Goal: Information Seeking & Learning: Learn about a topic

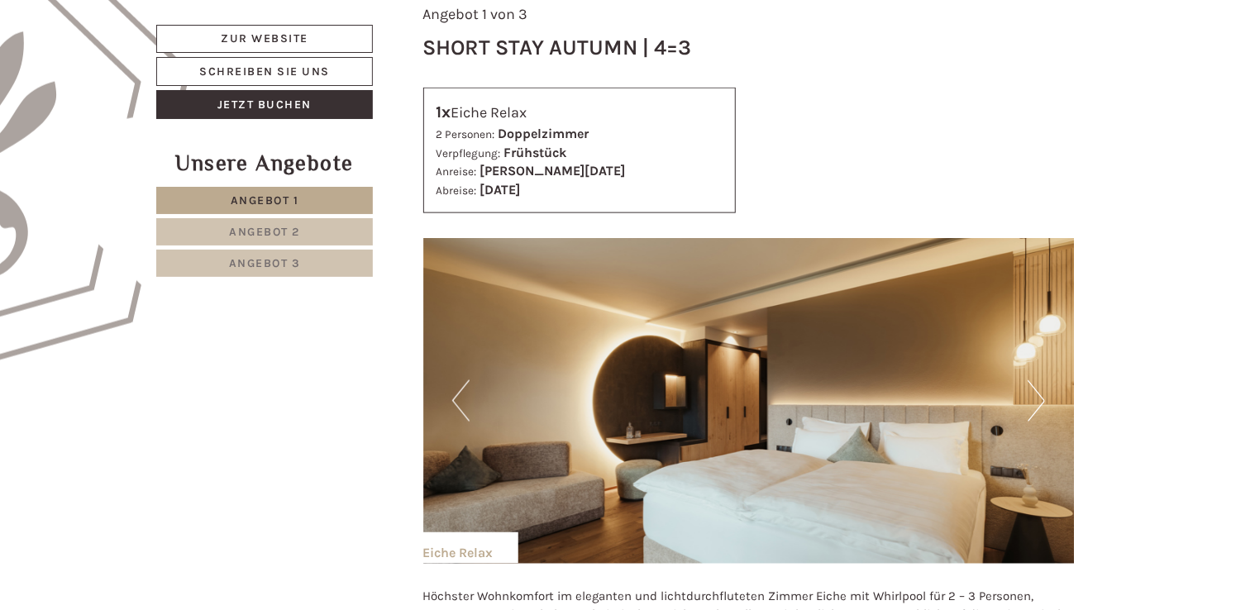
scroll to position [1032, 0]
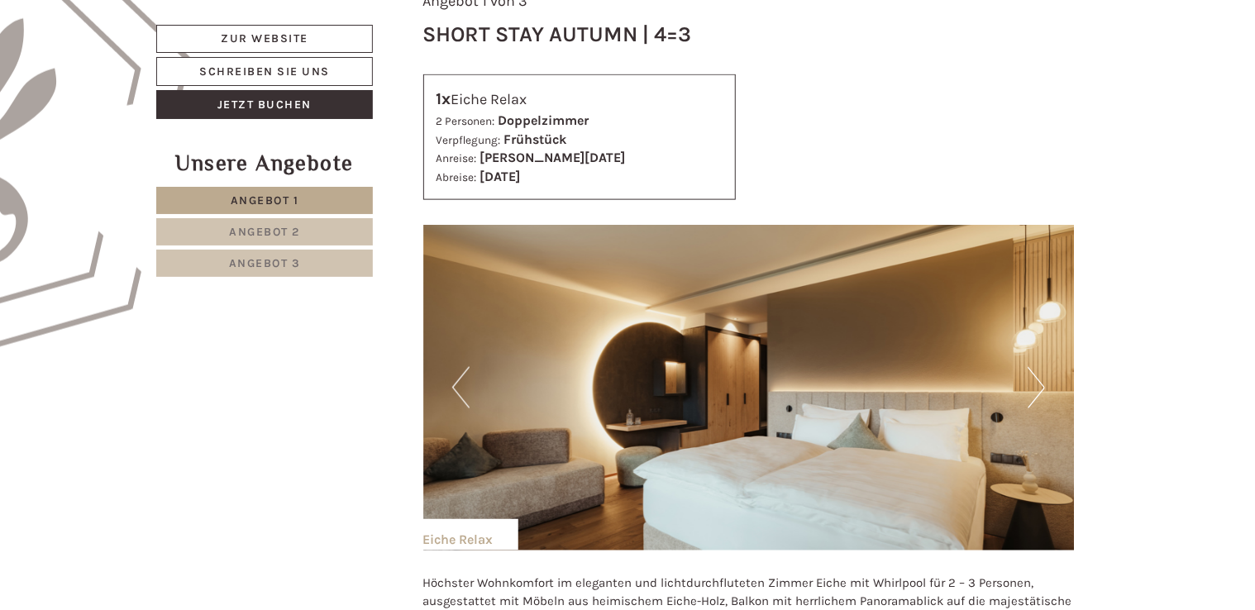
click at [1029, 392] on button "Next" at bounding box center [1036, 387] width 17 height 41
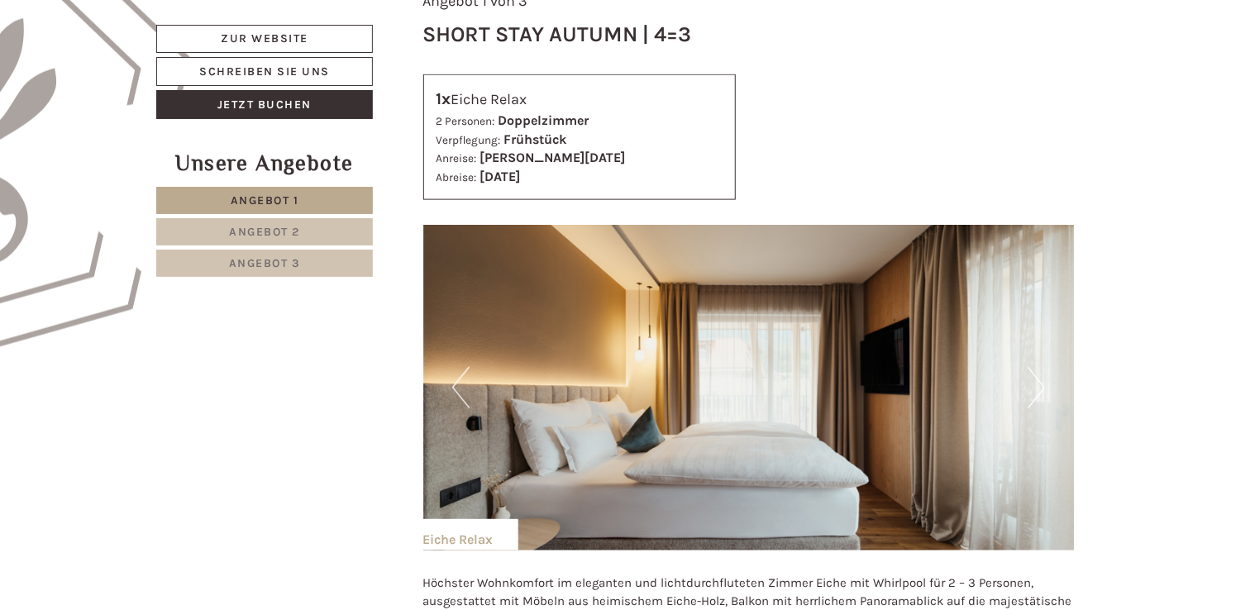
click at [1029, 392] on button "Next" at bounding box center [1036, 387] width 17 height 41
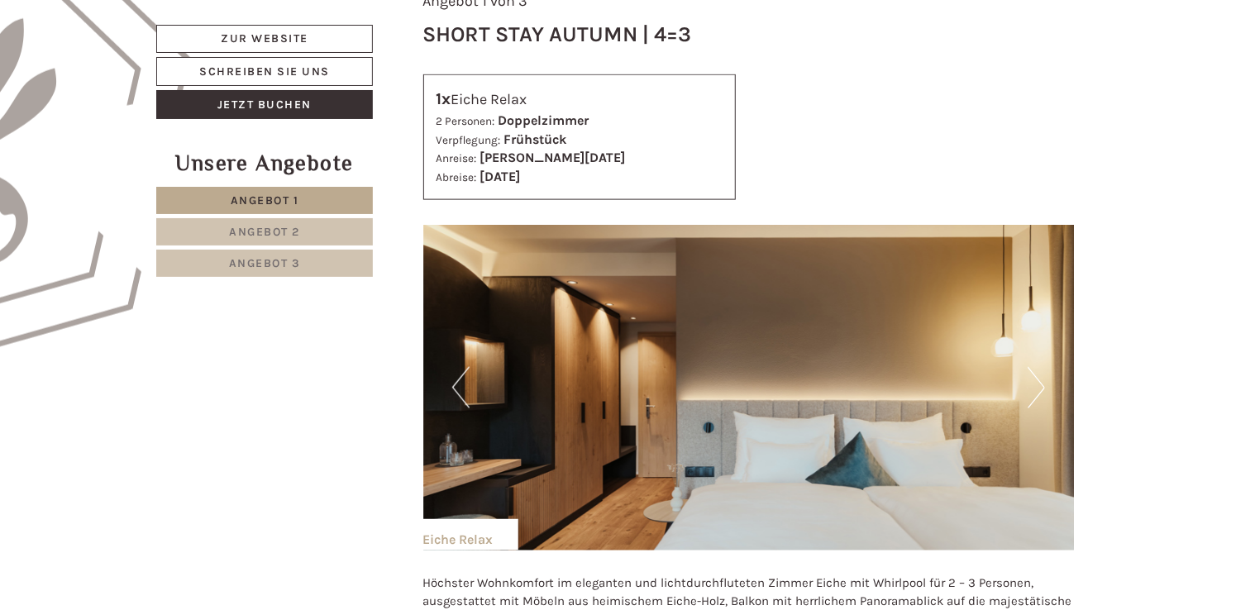
click at [1029, 392] on button "Next" at bounding box center [1036, 387] width 17 height 41
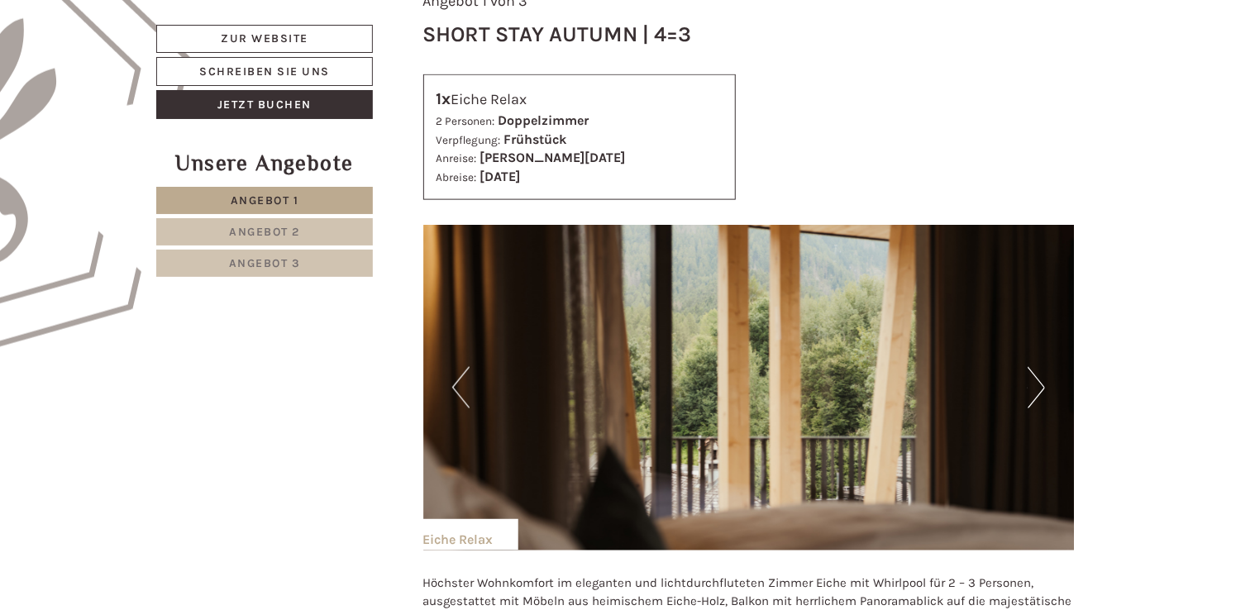
click at [1029, 392] on button "Next" at bounding box center [1036, 387] width 17 height 41
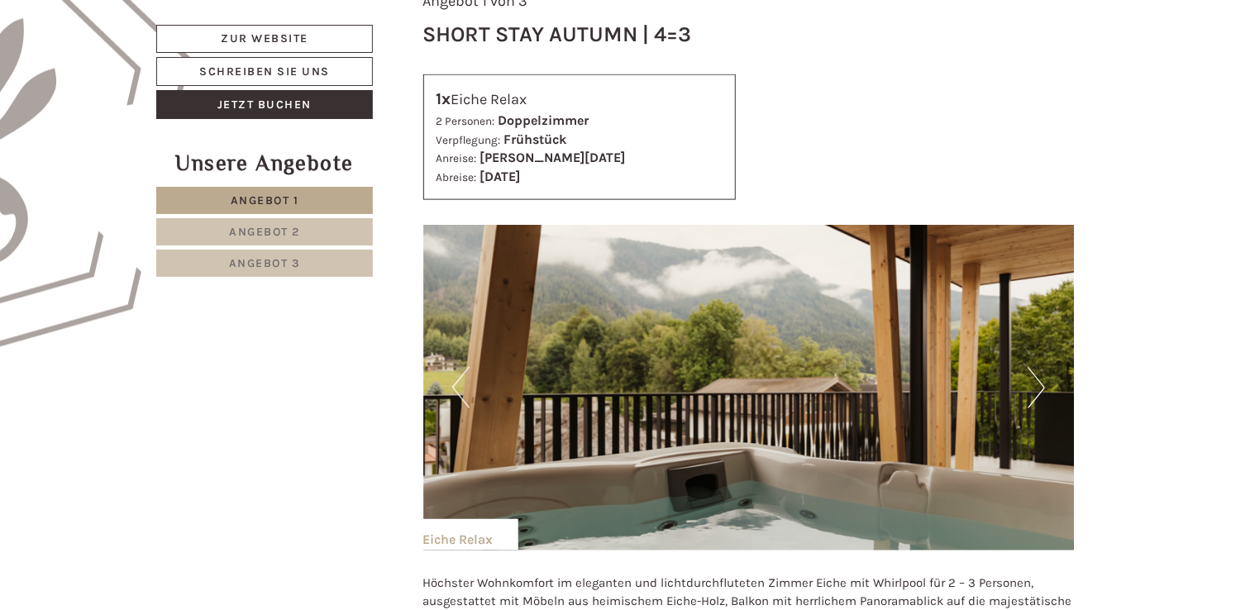
click at [1029, 392] on button "Next" at bounding box center [1036, 387] width 17 height 41
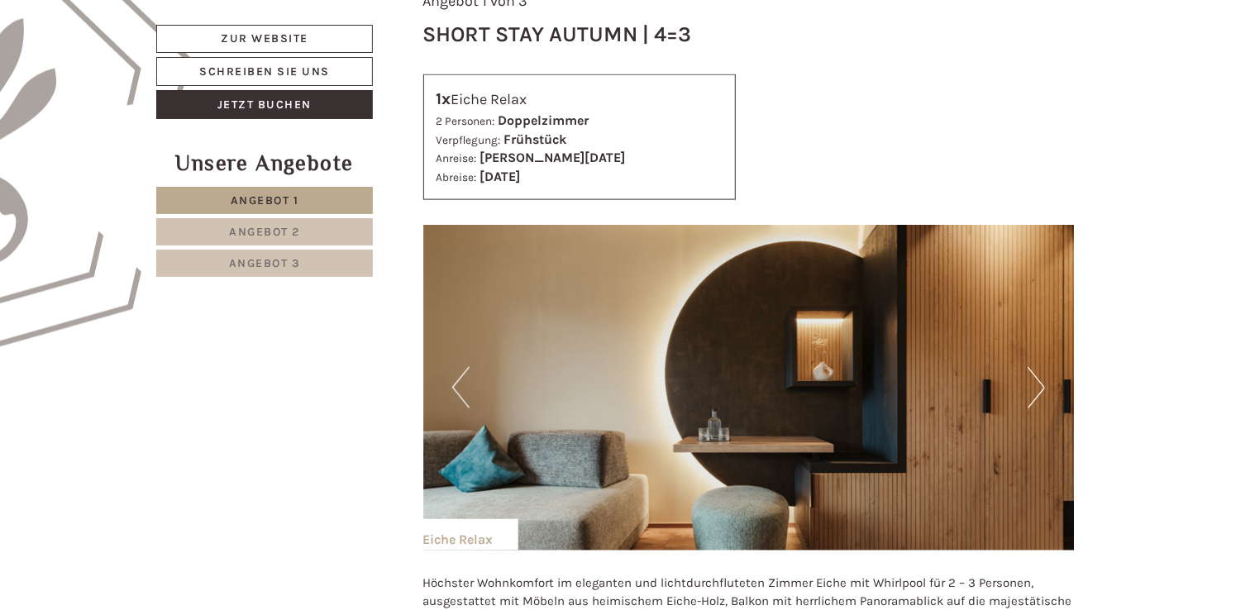
click at [1029, 392] on button "Next" at bounding box center [1036, 387] width 17 height 41
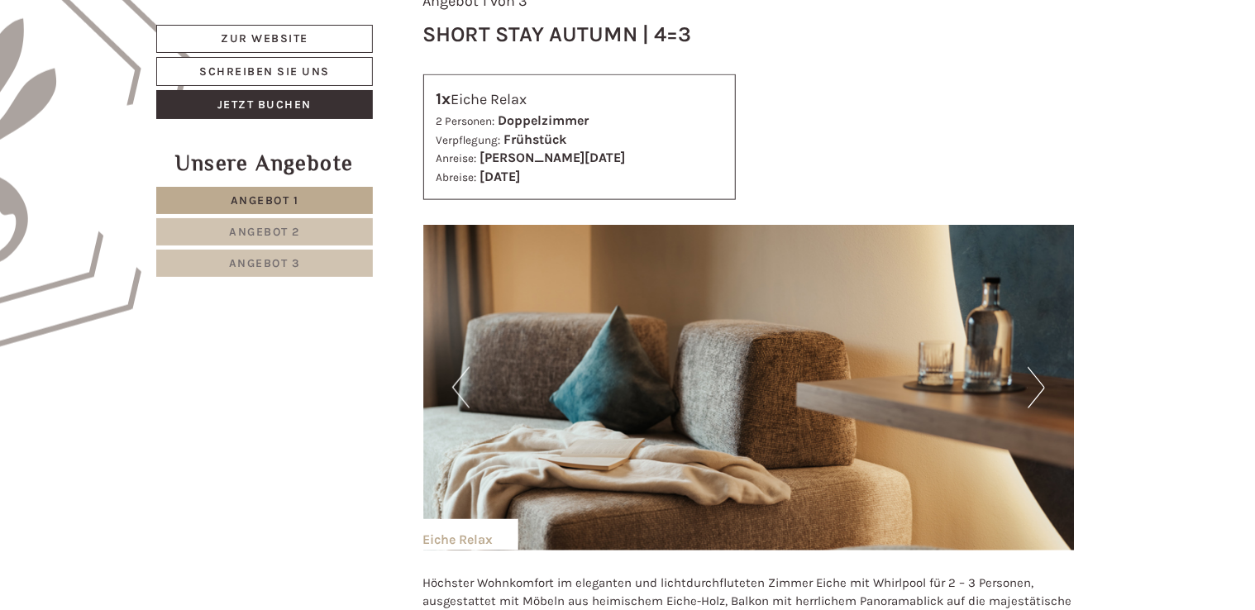
click at [1029, 392] on button "Next" at bounding box center [1036, 387] width 17 height 41
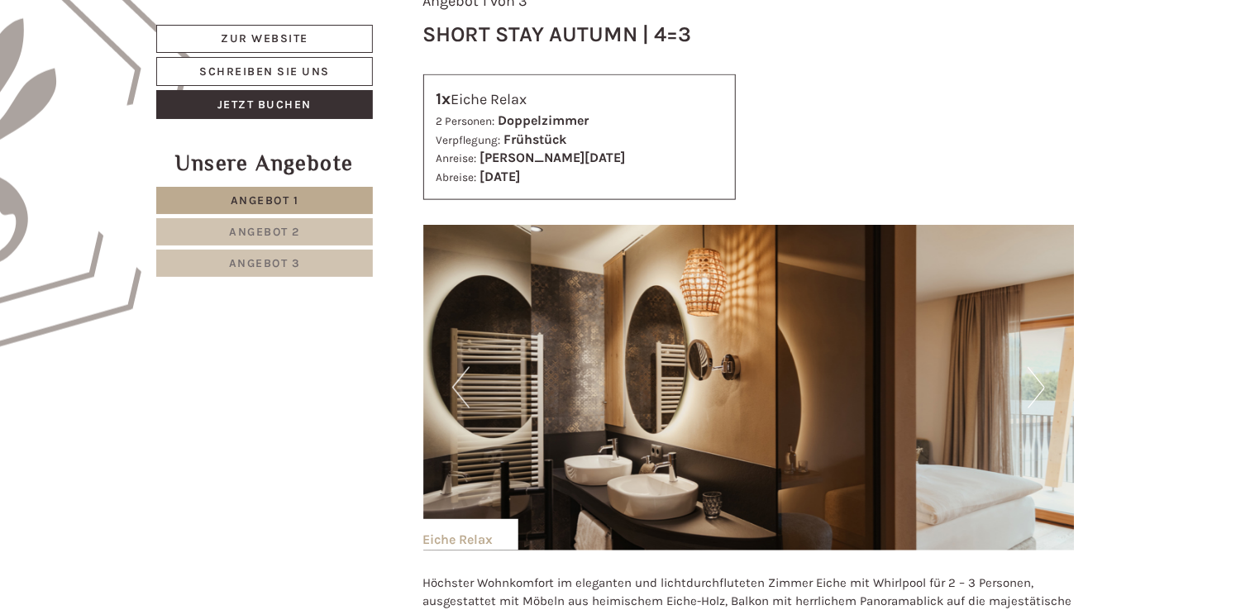
click at [1029, 392] on button "Next" at bounding box center [1036, 387] width 17 height 41
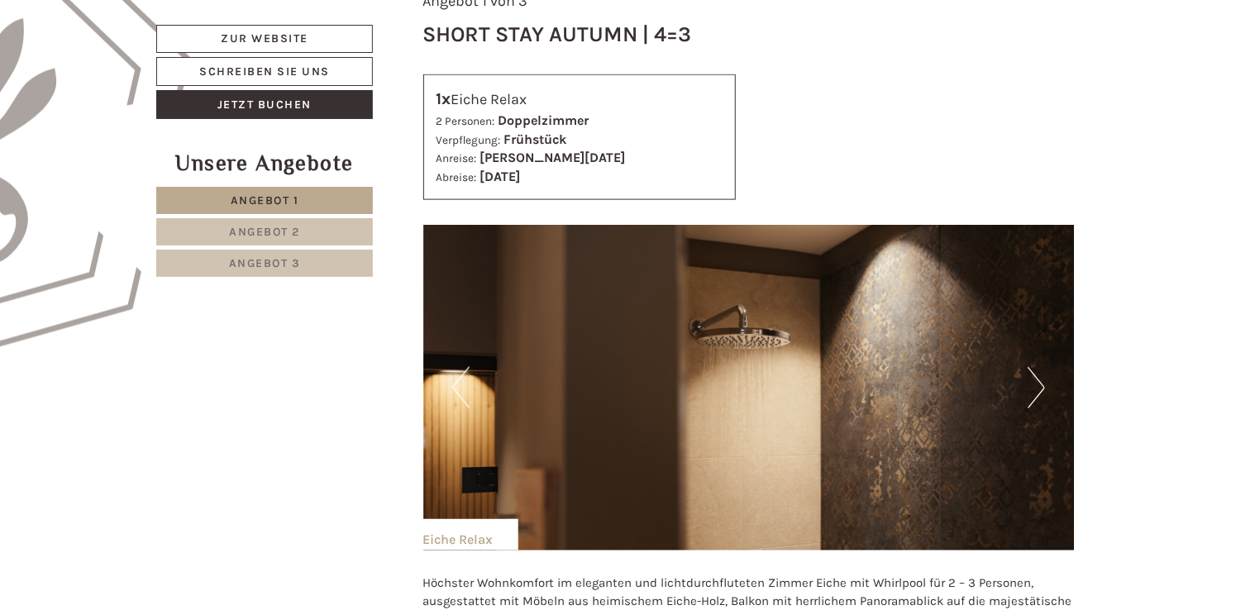
click at [1029, 392] on button "Next" at bounding box center [1036, 387] width 17 height 41
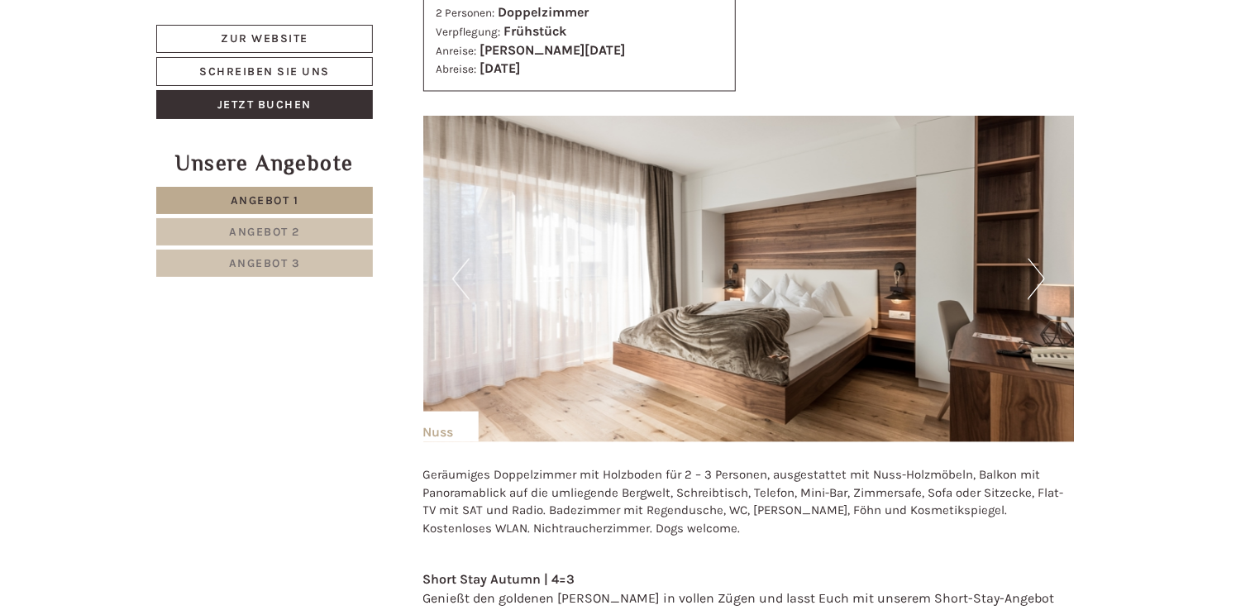
scroll to position [4664, 0]
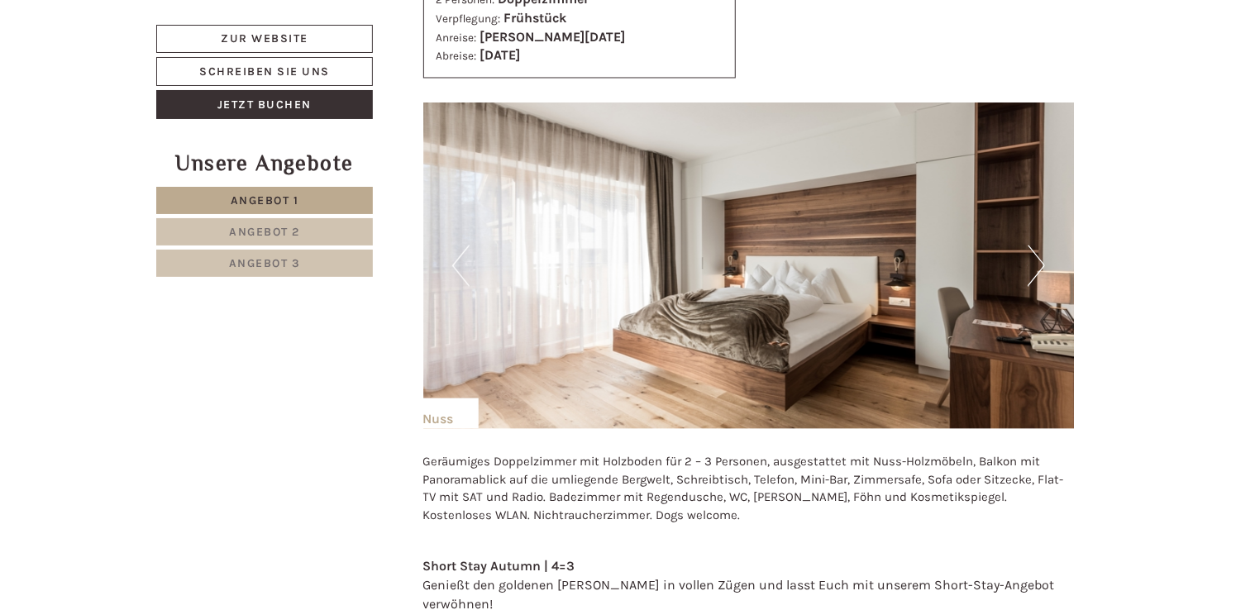
click at [1033, 246] on button "Next" at bounding box center [1036, 266] width 17 height 41
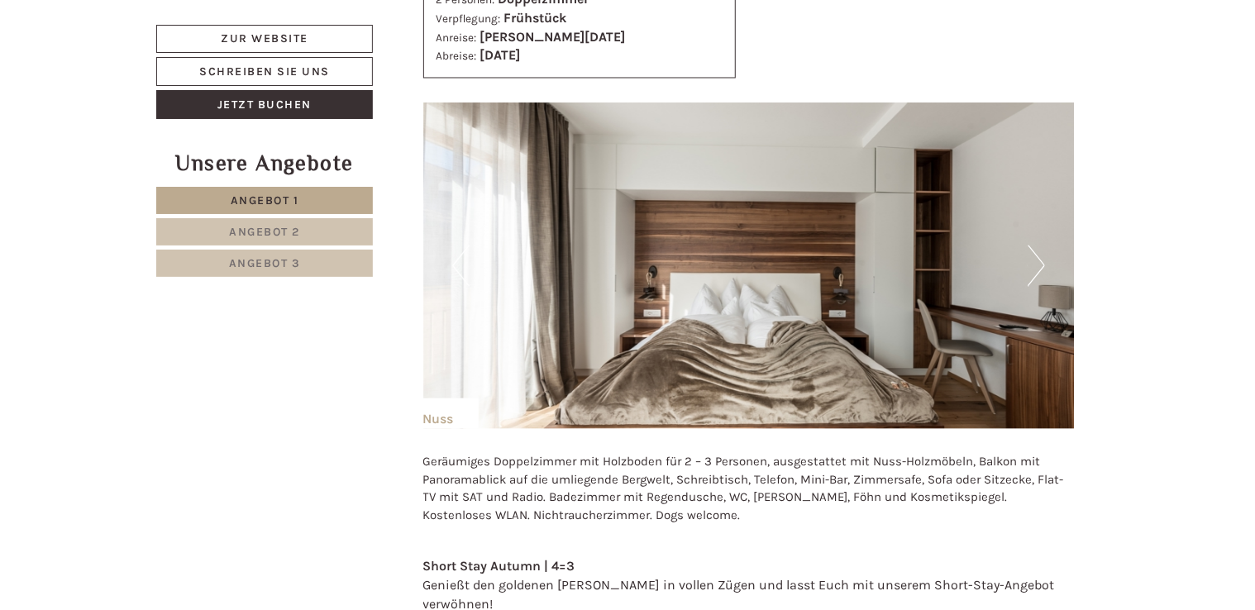
click at [1033, 246] on button "Next" at bounding box center [1036, 266] width 17 height 41
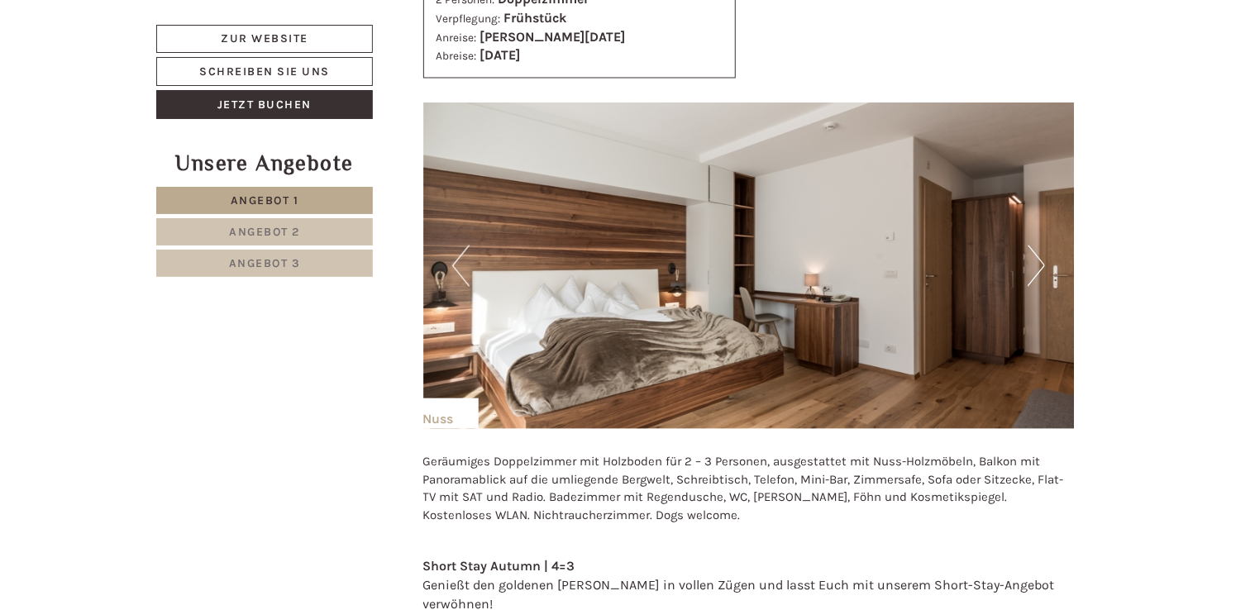
click at [1033, 246] on button "Next" at bounding box center [1036, 266] width 17 height 41
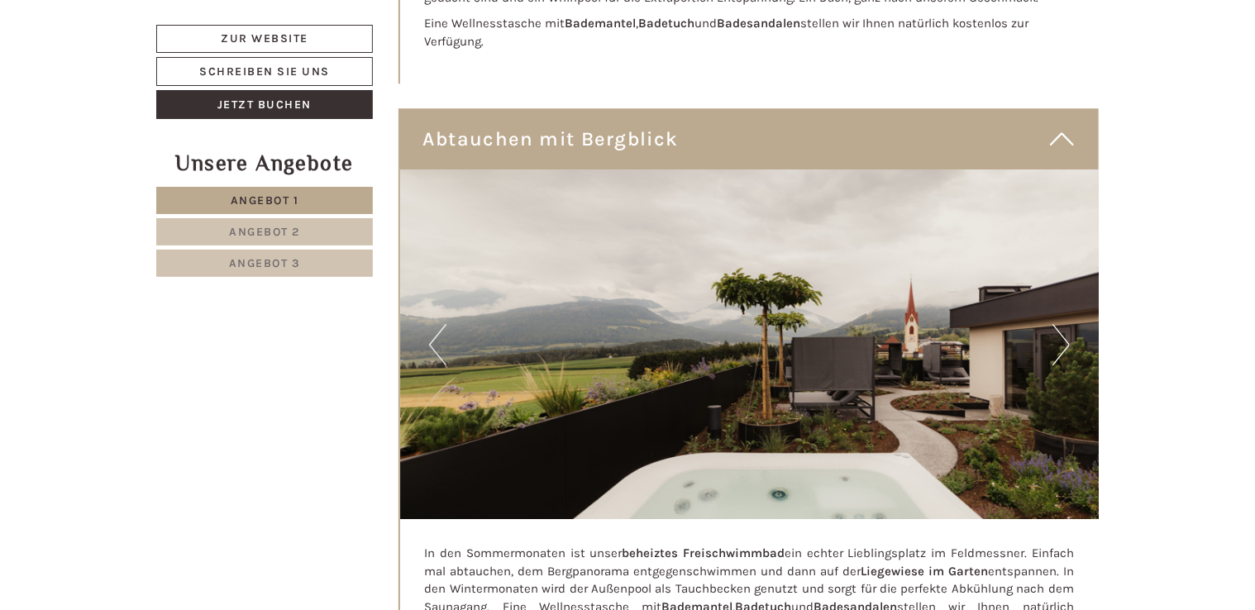
scroll to position [8576, 0]
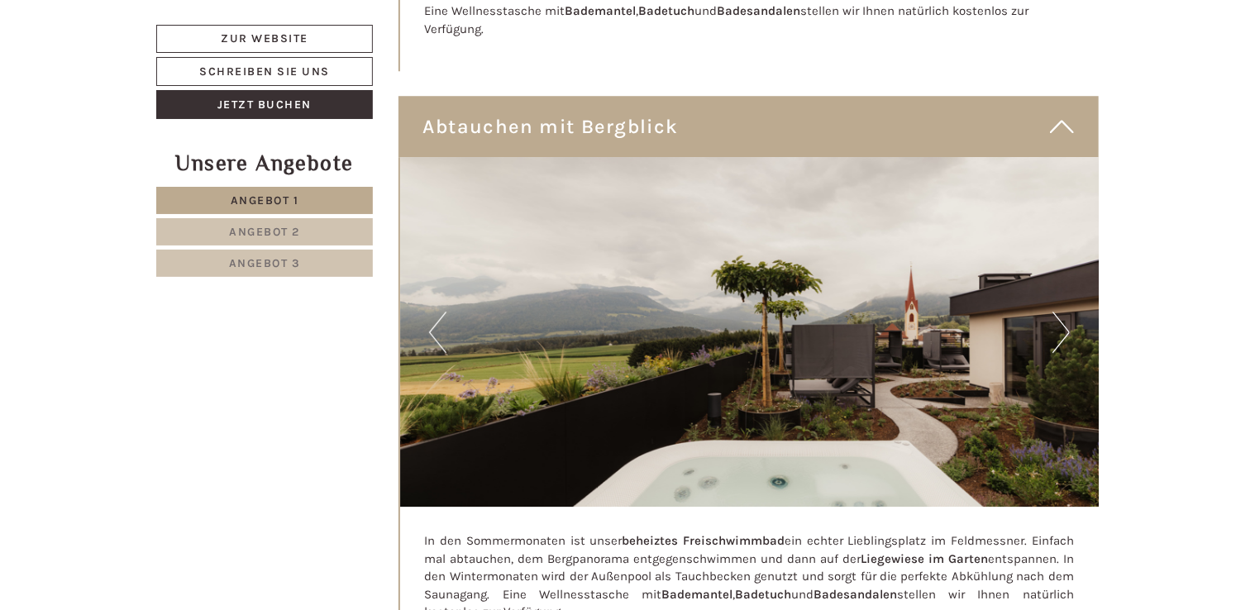
click at [1068, 312] on button "Next" at bounding box center [1061, 332] width 17 height 41
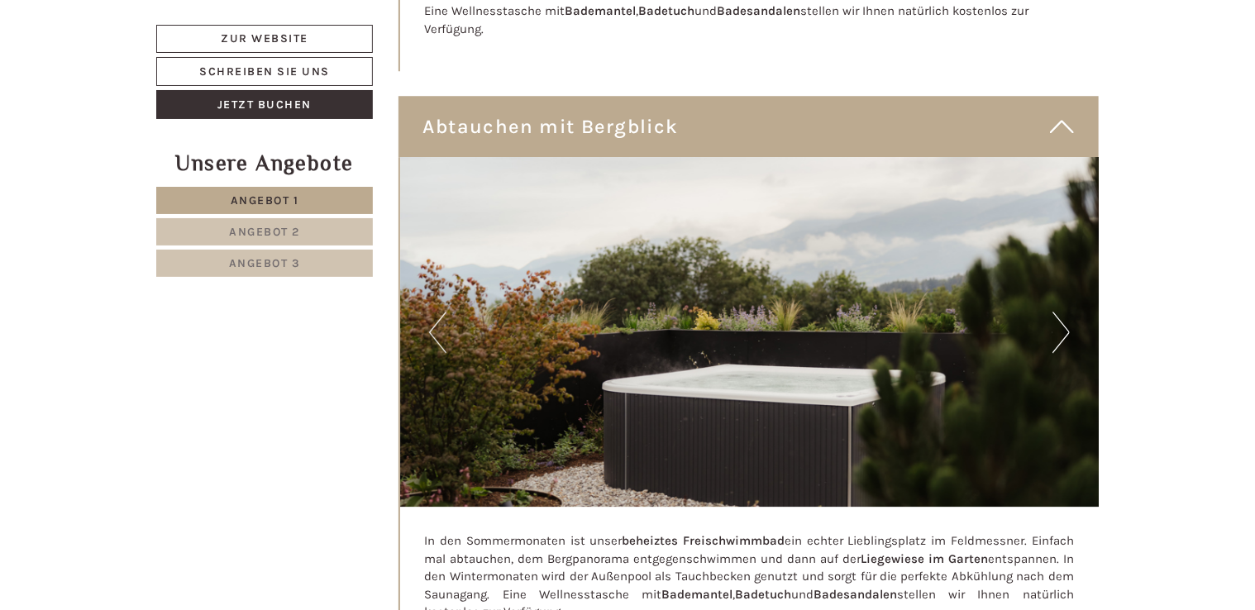
click at [1068, 312] on button "Next" at bounding box center [1061, 332] width 17 height 41
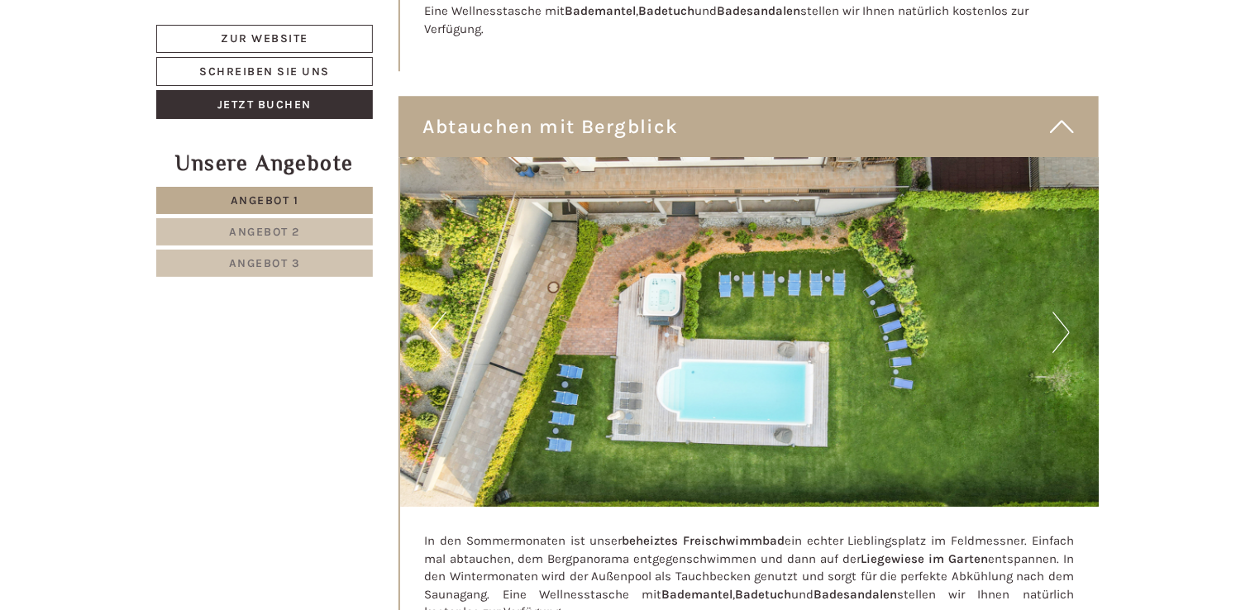
click at [1068, 312] on button "Next" at bounding box center [1061, 332] width 17 height 41
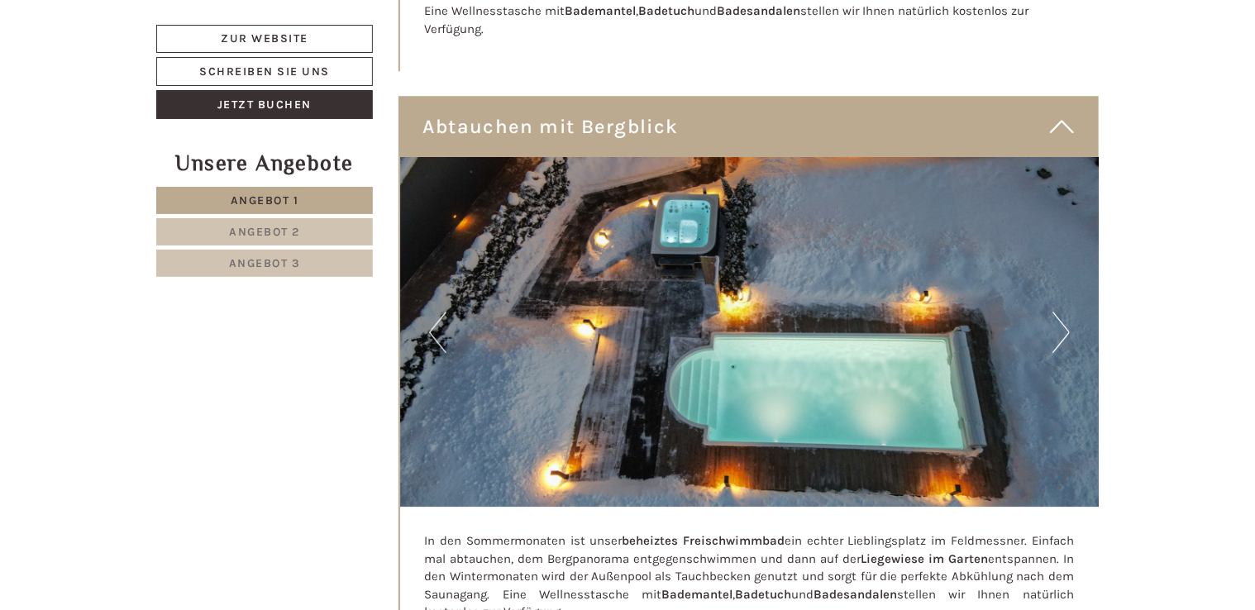
click at [1068, 312] on button "Next" at bounding box center [1061, 332] width 17 height 41
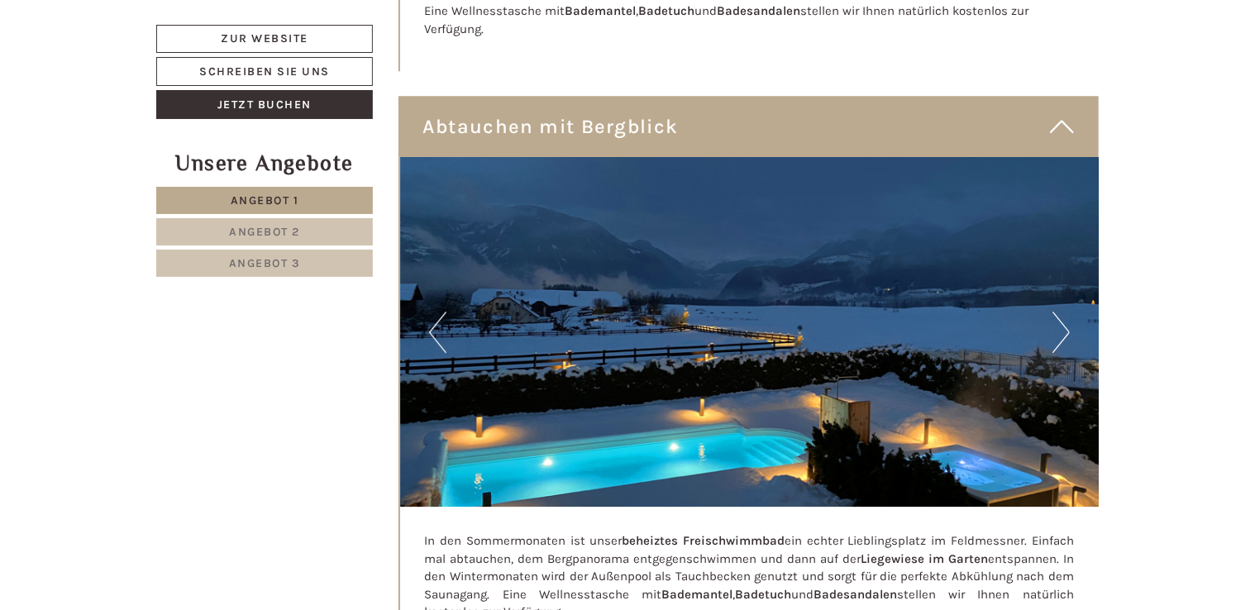
click at [1068, 312] on button "Next" at bounding box center [1061, 332] width 17 height 41
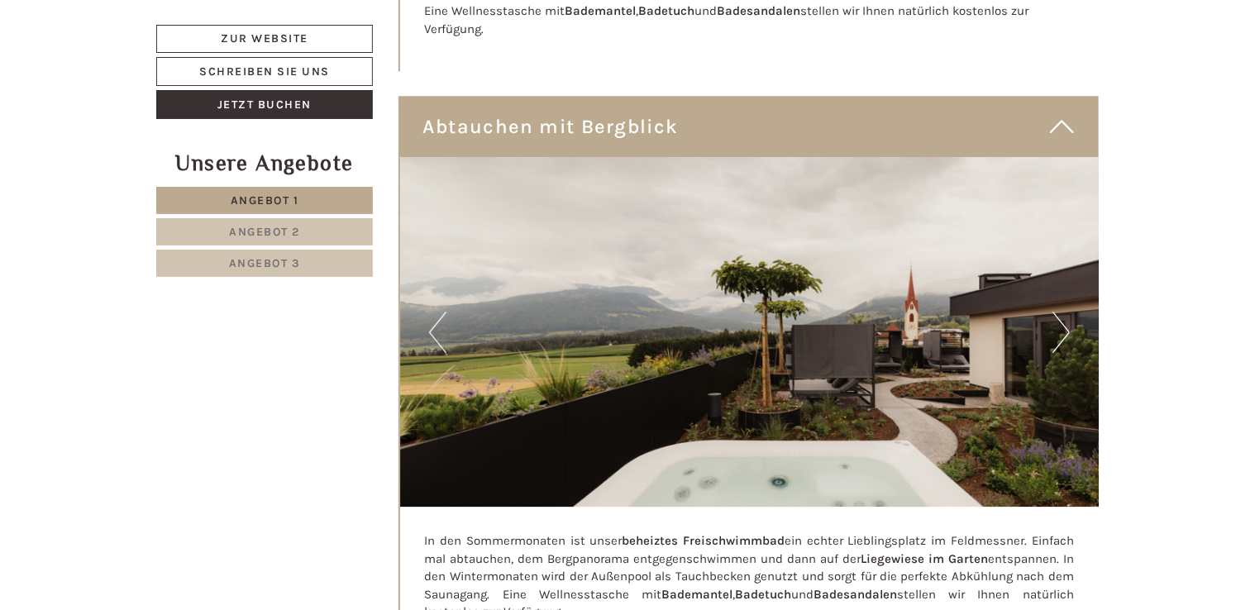
click at [1068, 312] on button "Next" at bounding box center [1061, 332] width 17 height 41
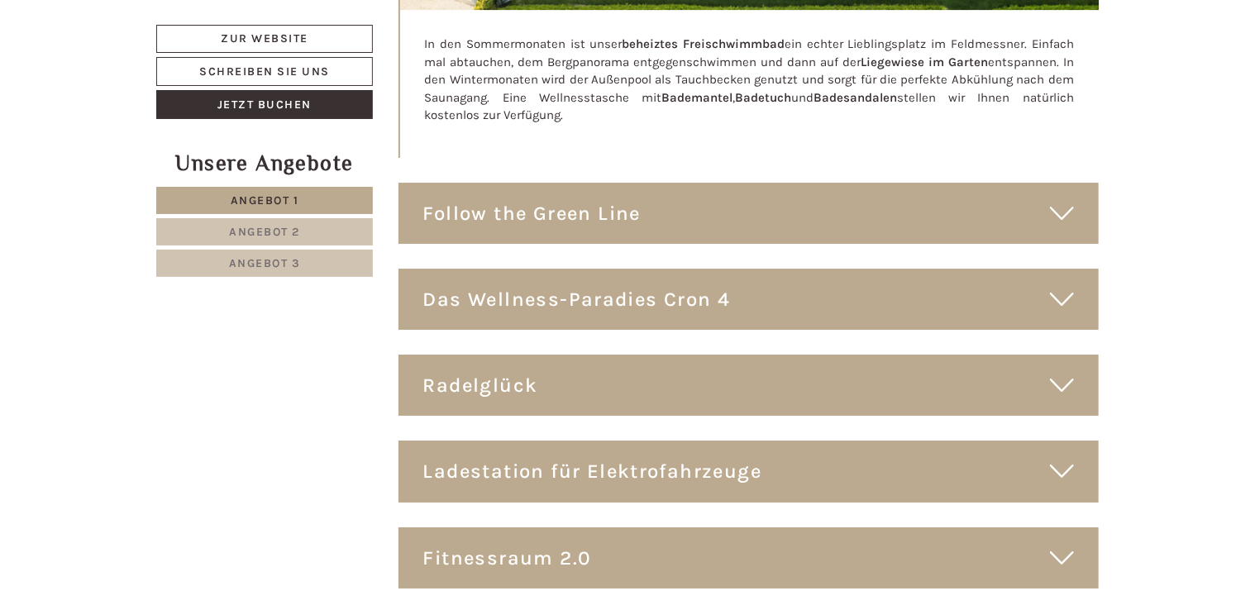
scroll to position [9112, 0]
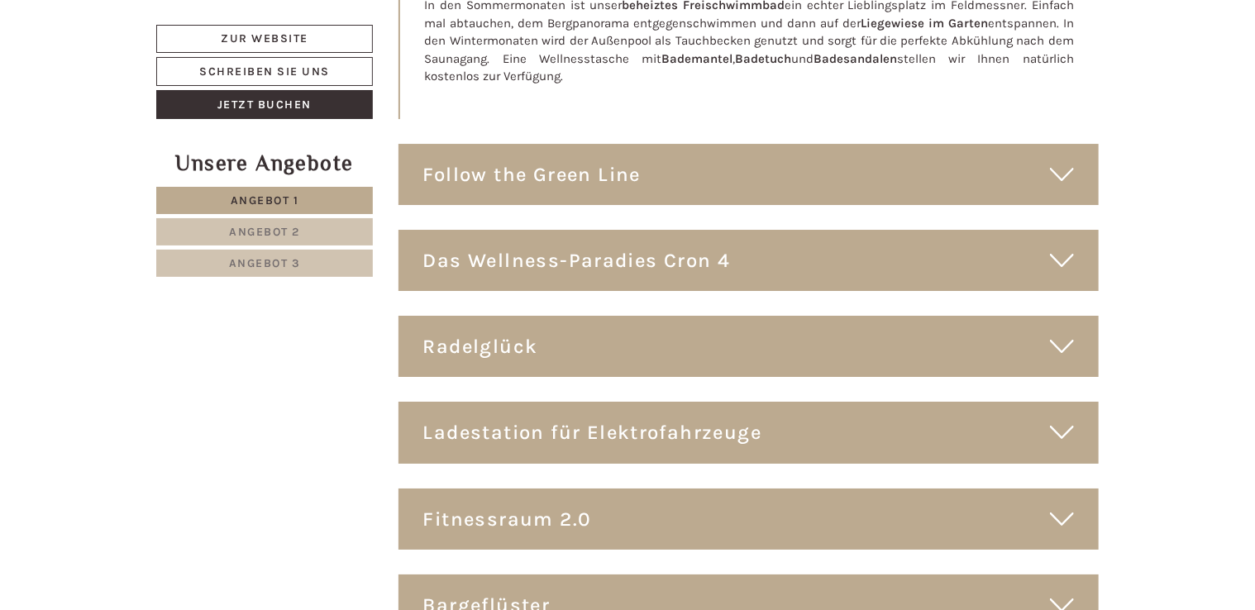
click at [1077, 144] on div "Follow the Green Line" at bounding box center [749, 174] width 701 height 61
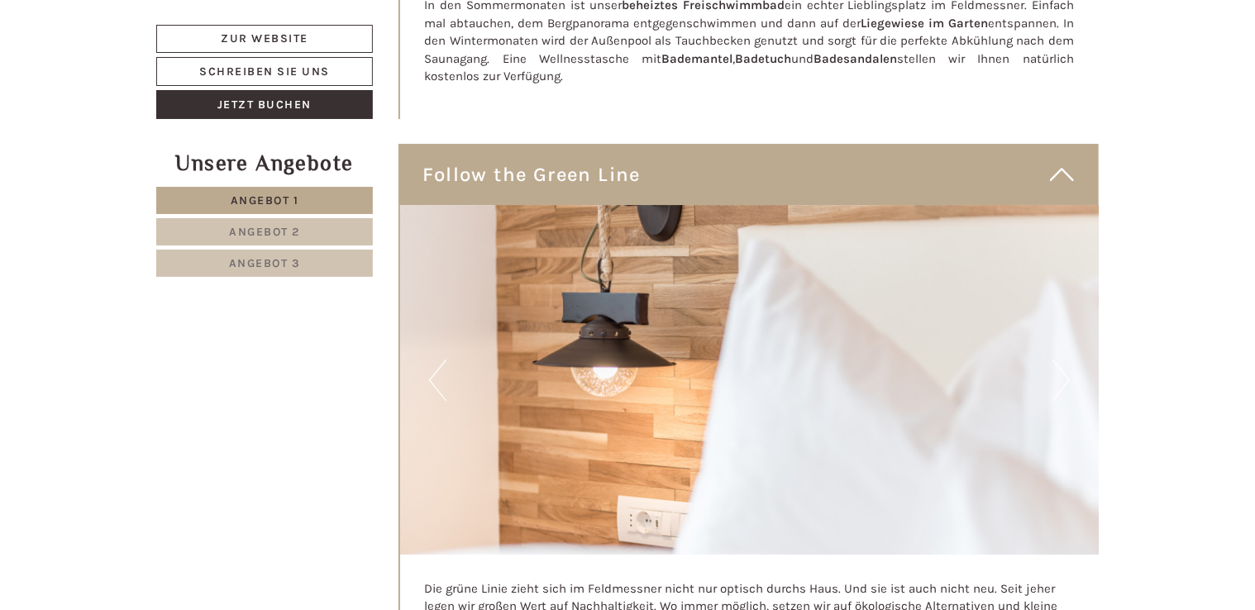
click at [1066, 360] on button "Next" at bounding box center [1061, 380] width 17 height 41
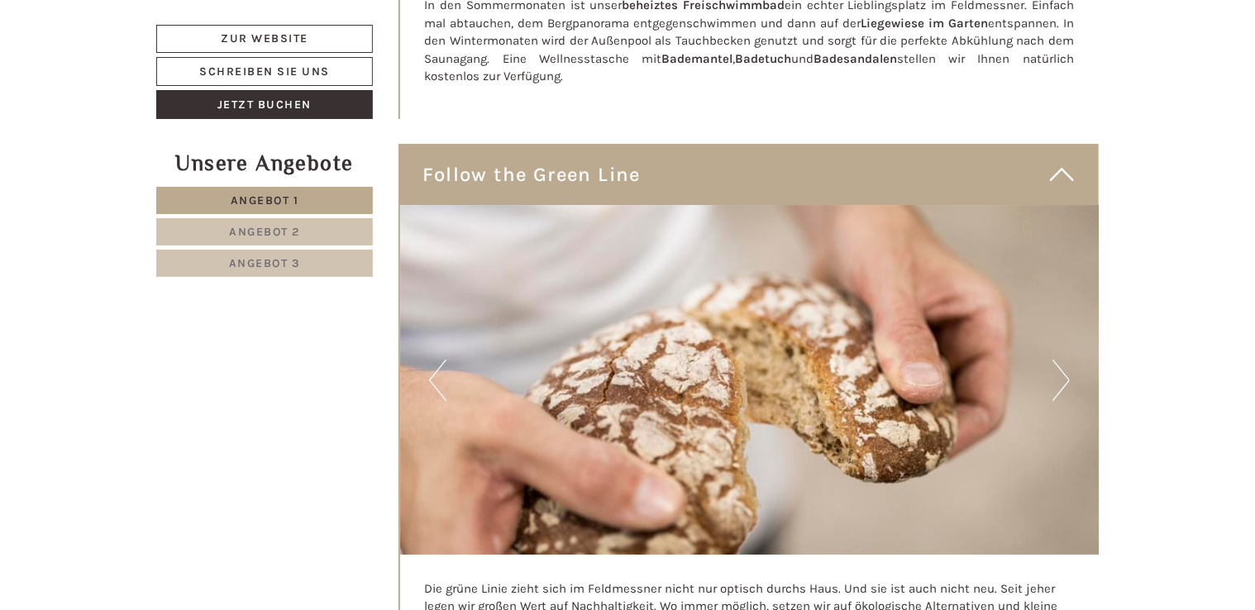
click at [1066, 360] on button "Next" at bounding box center [1061, 380] width 17 height 41
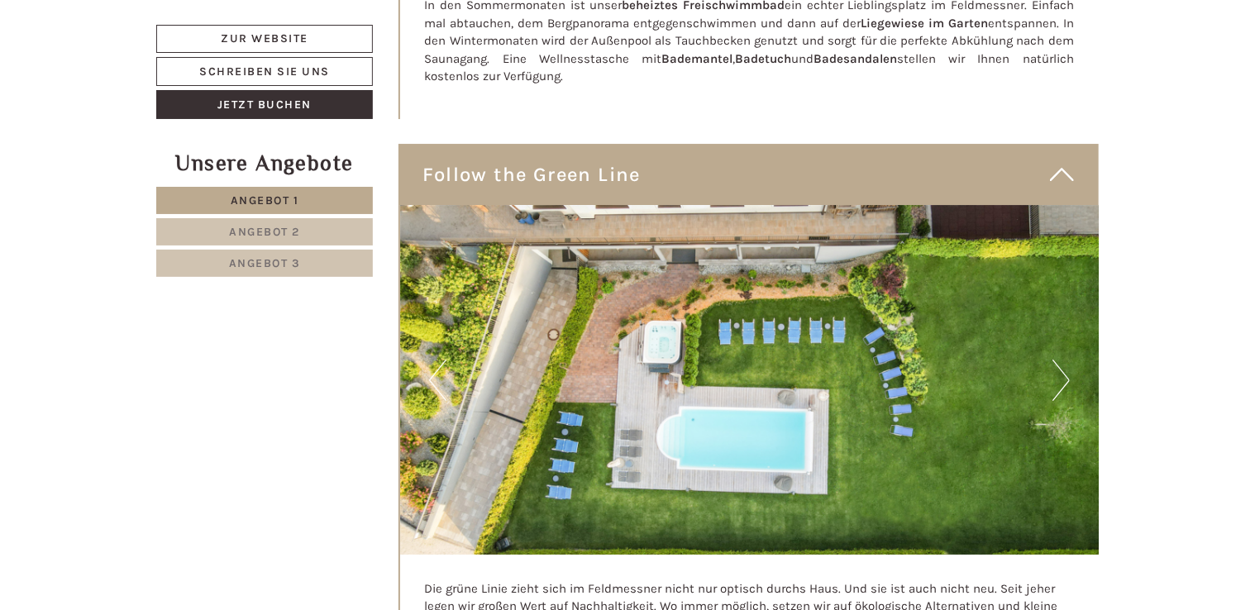
click at [1066, 360] on button "Next" at bounding box center [1061, 380] width 17 height 41
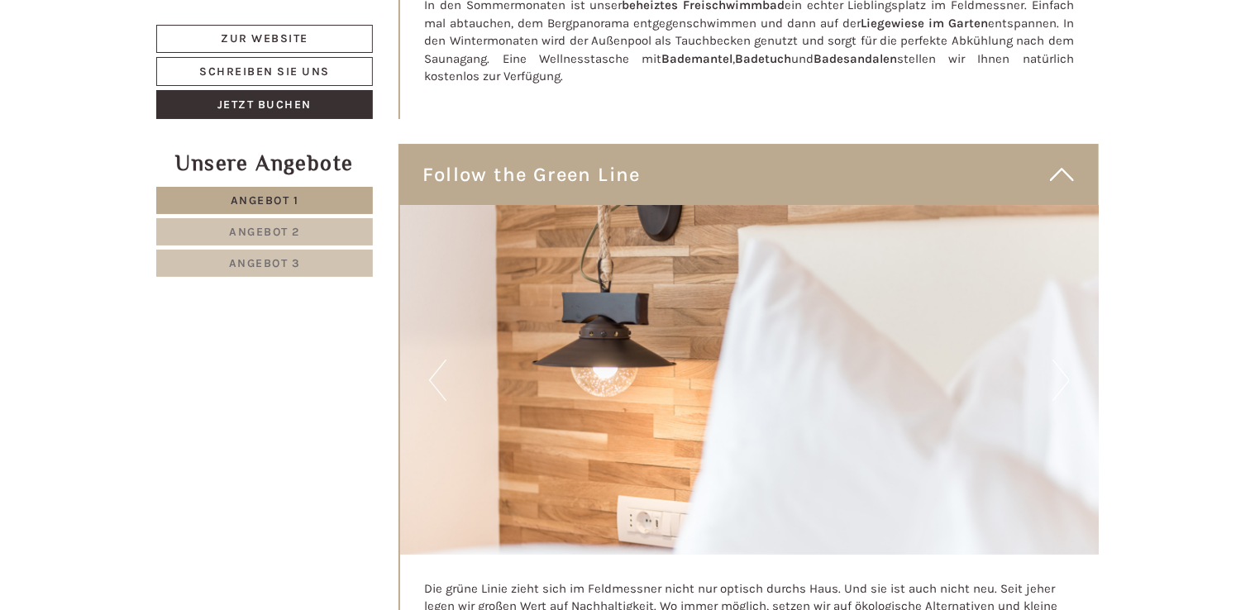
click at [1066, 360] on button "Next" at bounding box center [1061, 380] width 17 height 41
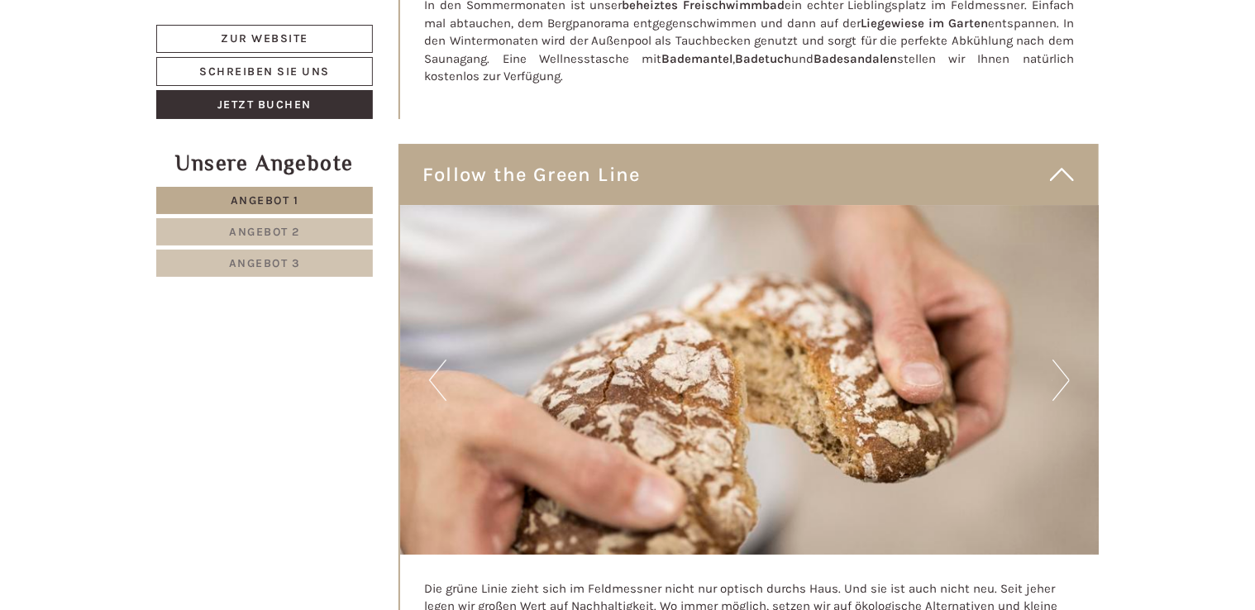
click at [1055, 144] on div "Follow the Green Line" at bounding box center [749, 174] width 701 height 61
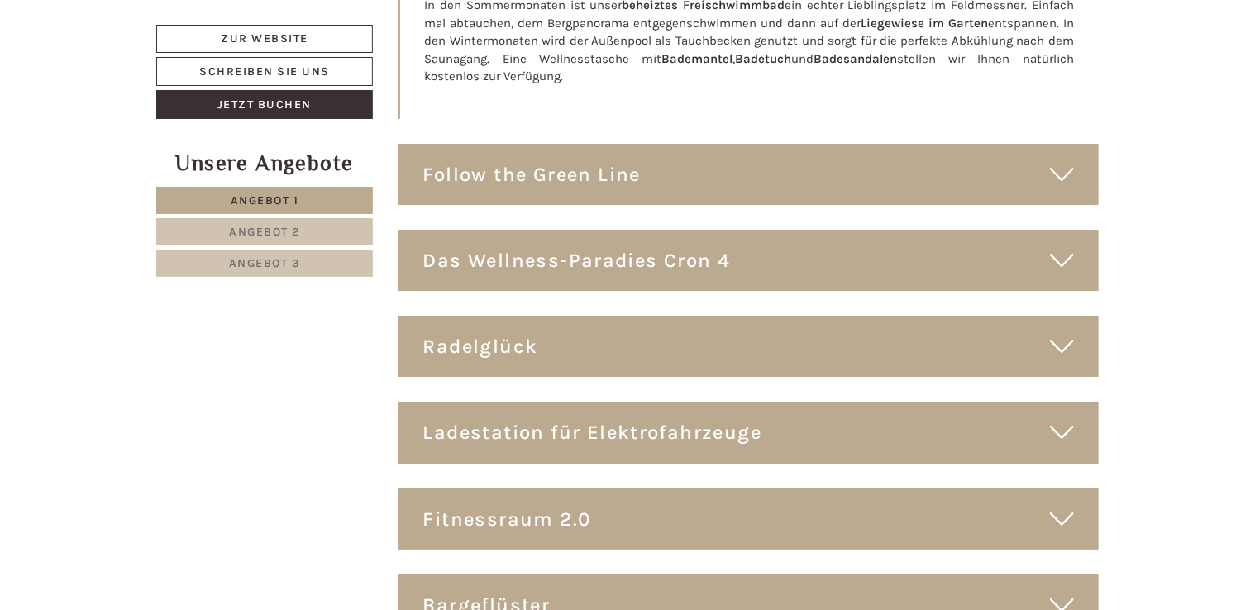
click at [1065, 246] on icon at bounding box center [1062, 260] width 24 height 28
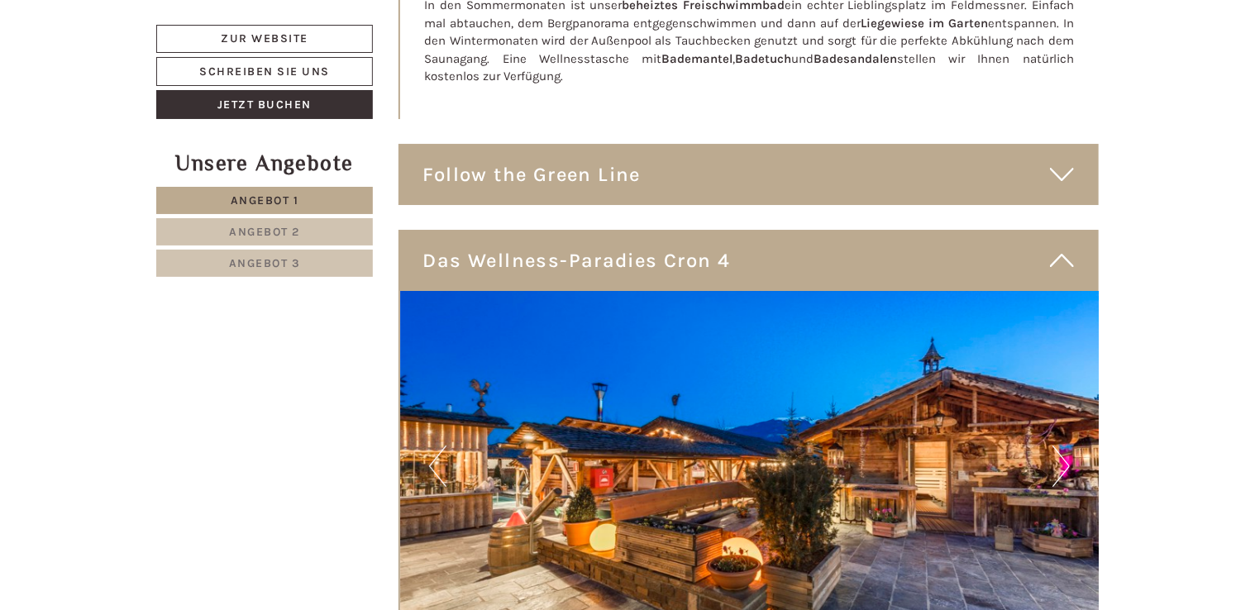
click at [1055, 446] on button "Next" at bounding box center [1061, 466] width 17 height 41
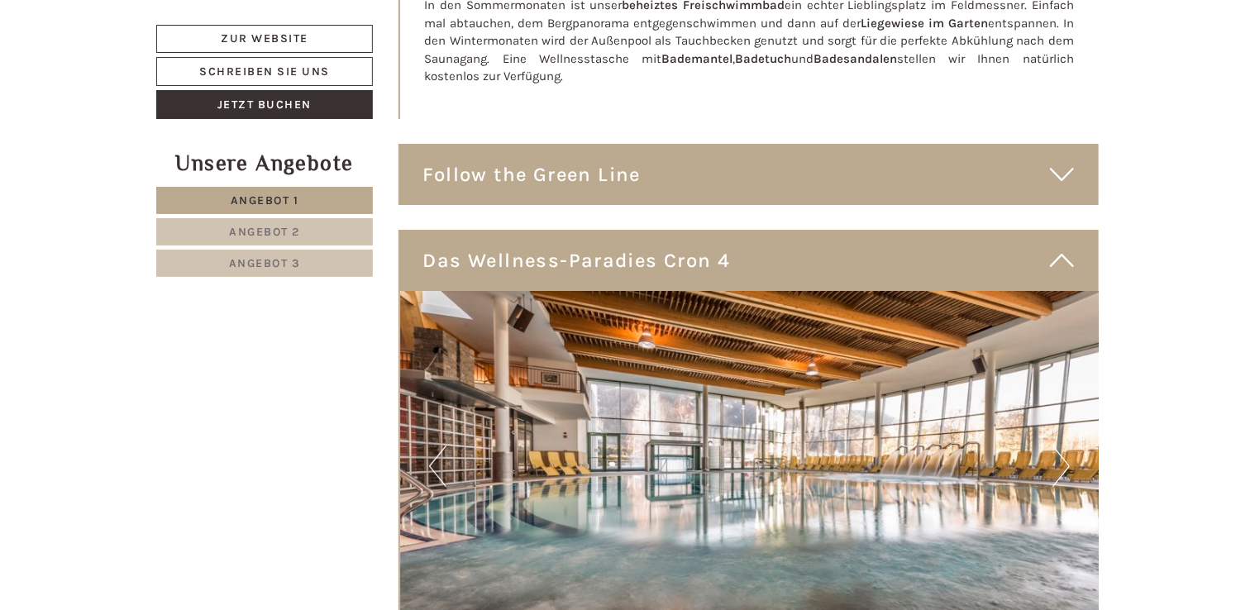
click at [1055, 446] on button "Next" at bounding box center [1061, 466] width 17 height 41
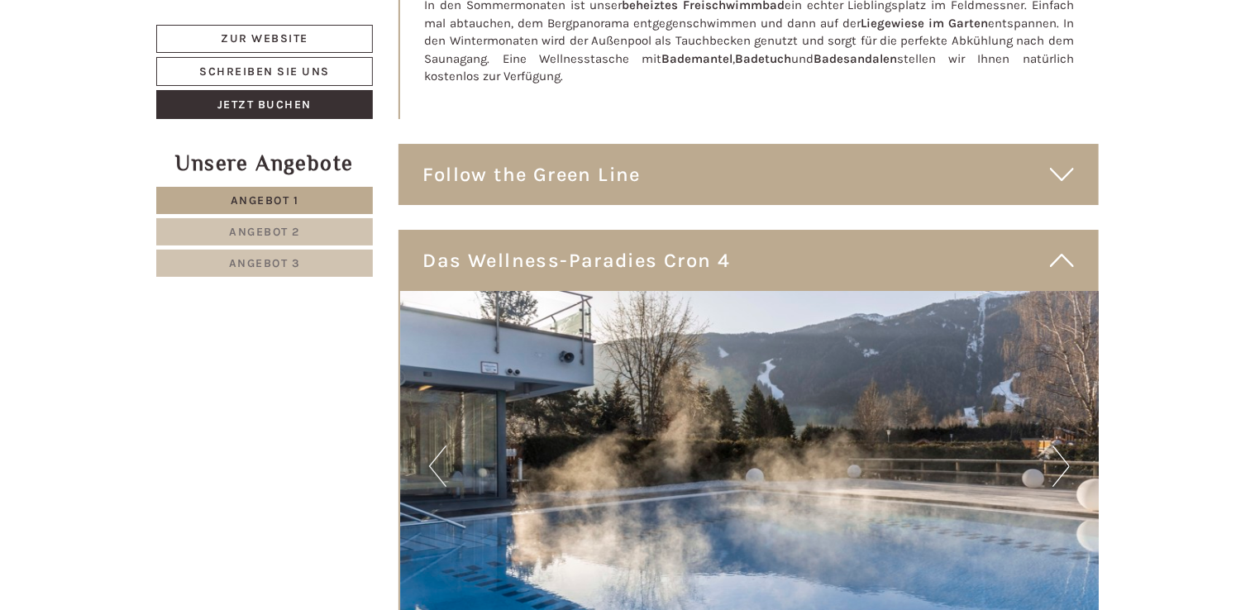
click at [1055, 446] on button "Next" at bounding box center [1061, 466] width 17 height 41
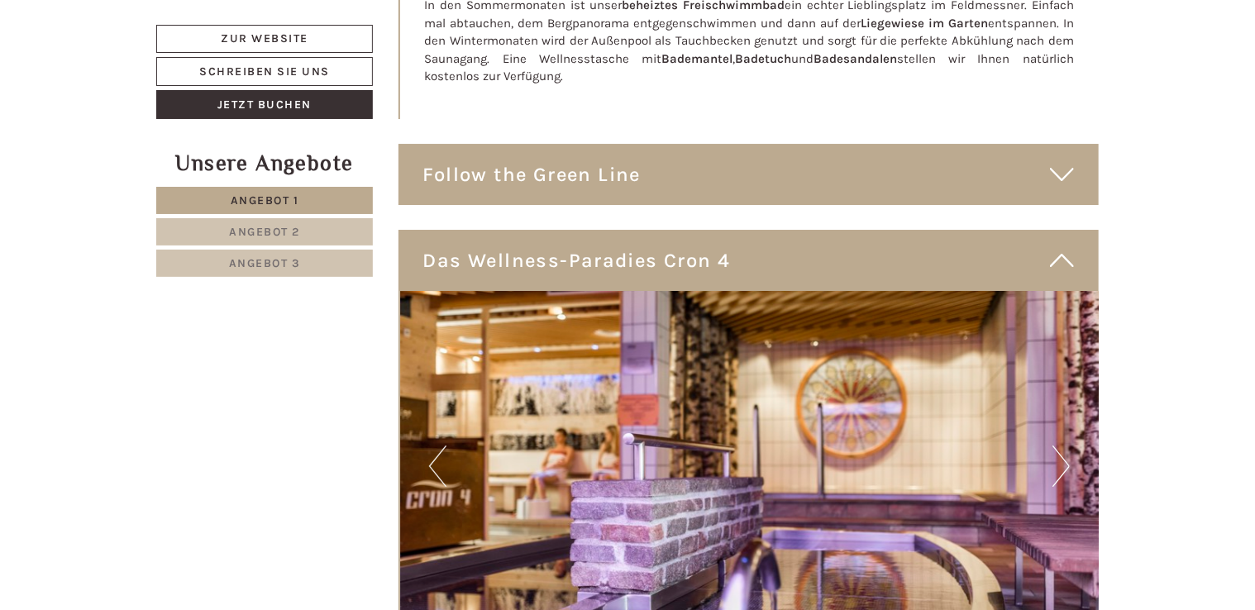
click at [1055, 446] on button "Next" at bounding box center [1061, 466] width 17 height 41
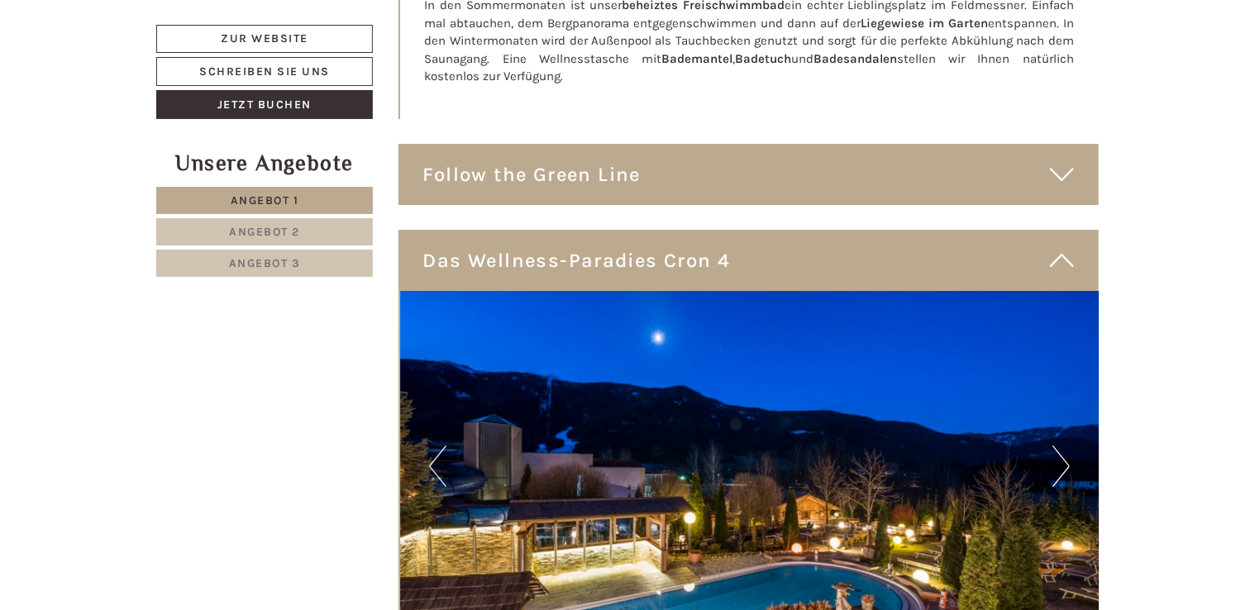
click at [1055, 446] on button "Next" at bounding box center [1061, 466] width 17 height 41
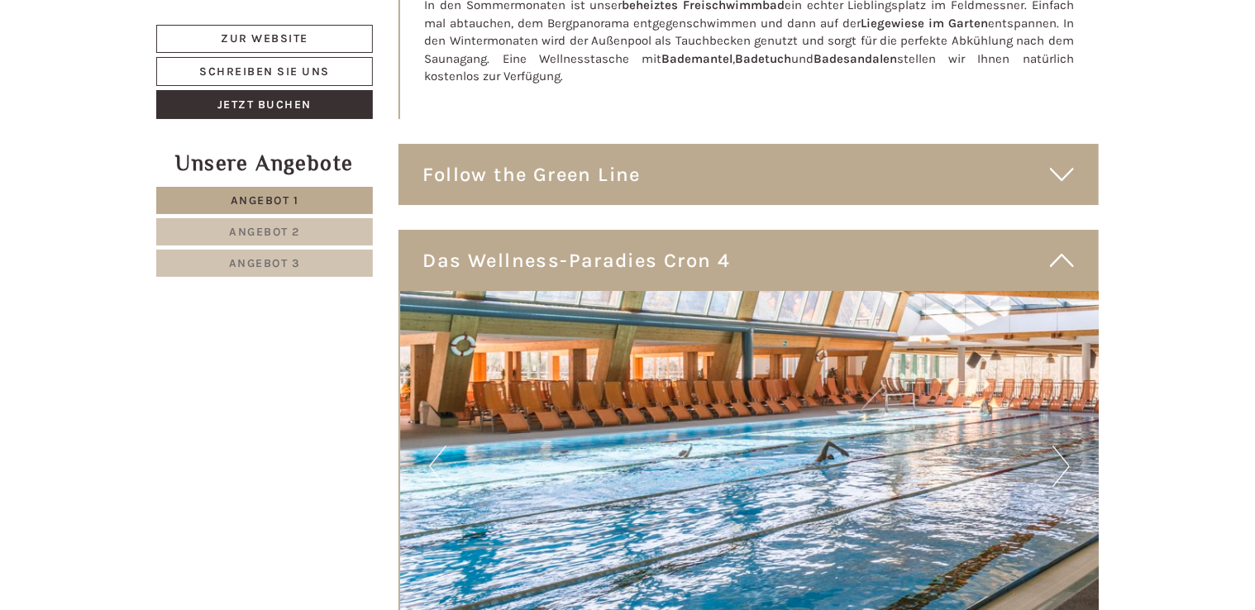
click at [1053, 246] on icon at bounding box center [1062, 260] width 24 height 28
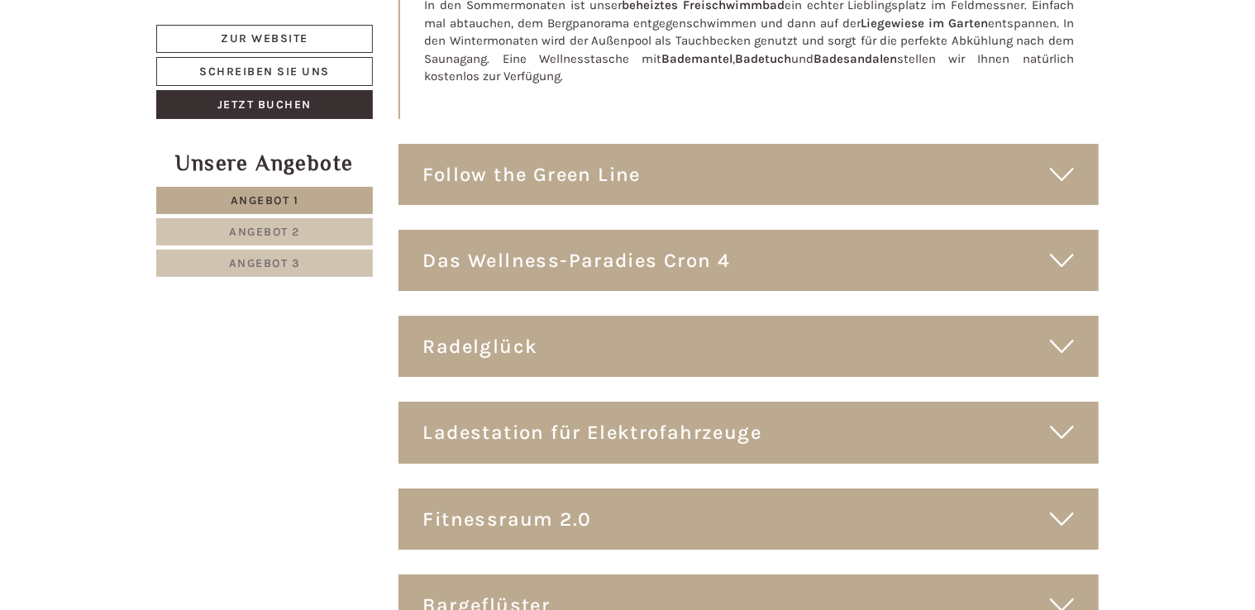
click at [1054, 332] on icon at bounding box center [1062, 346] width 24 height 28
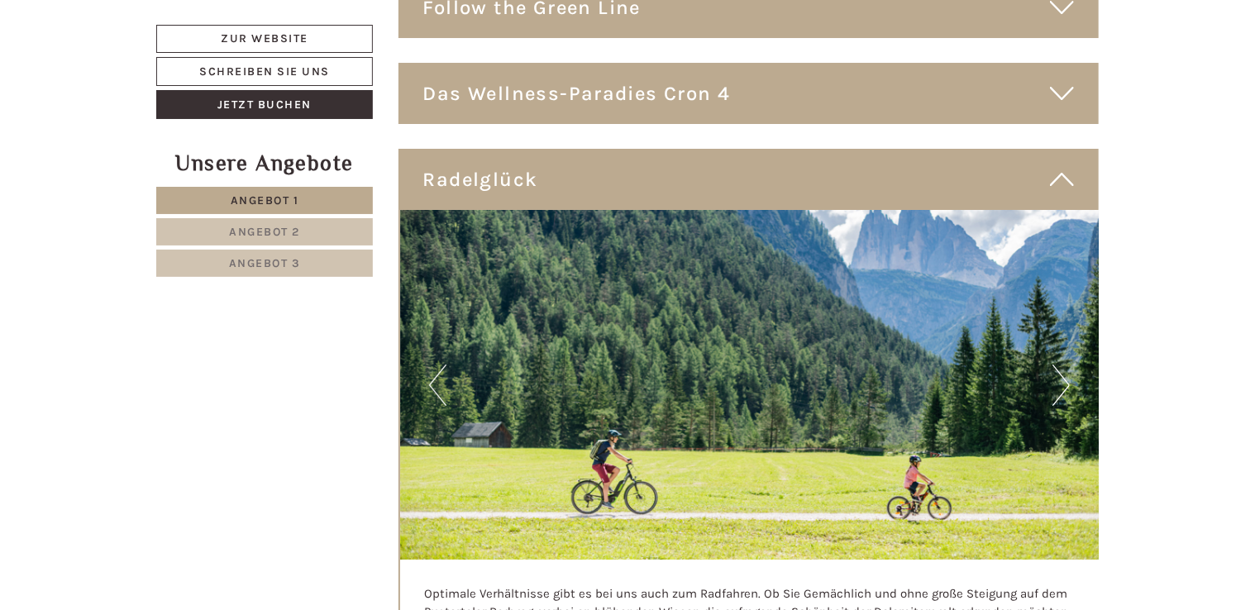
scroll to position [9411, 0]
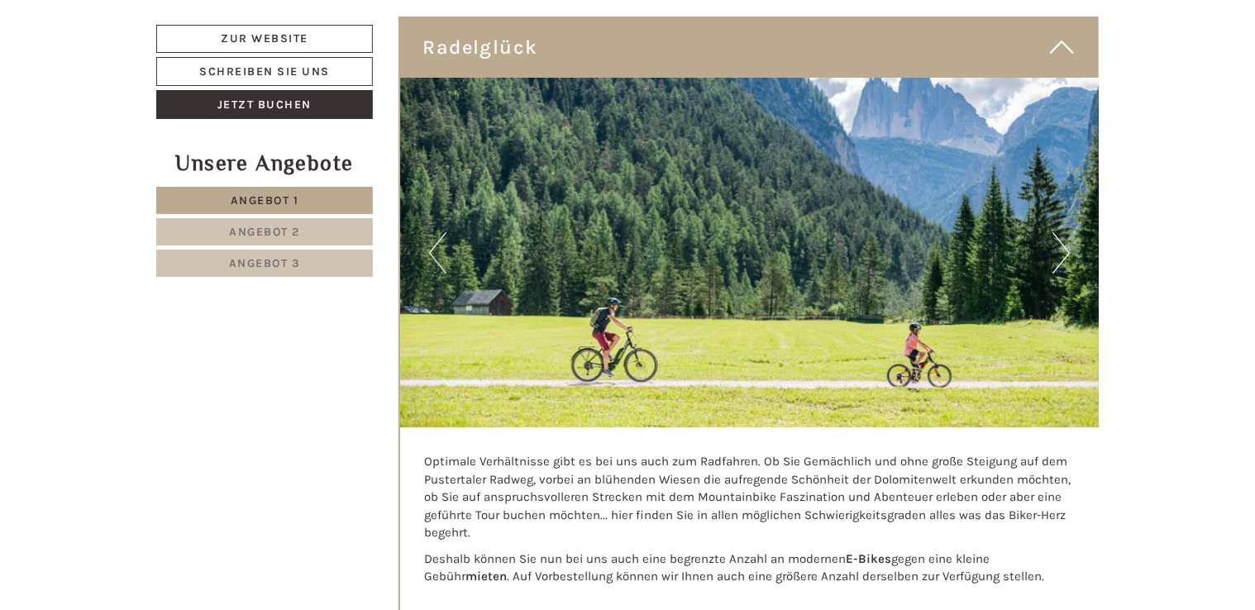
click at [1069, 232] on button "Next" at bounding box center [1061, 252] width 17 height 41
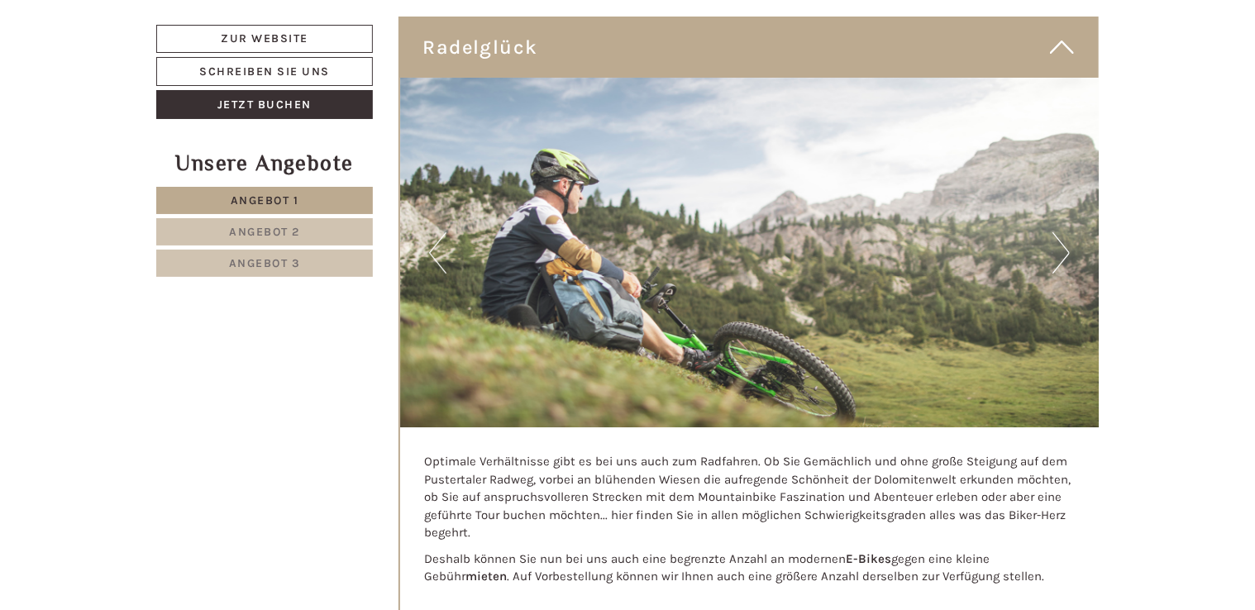
click at [1069, 232] on button "Next" at bounding box center [1061, 252] width 17 height 41
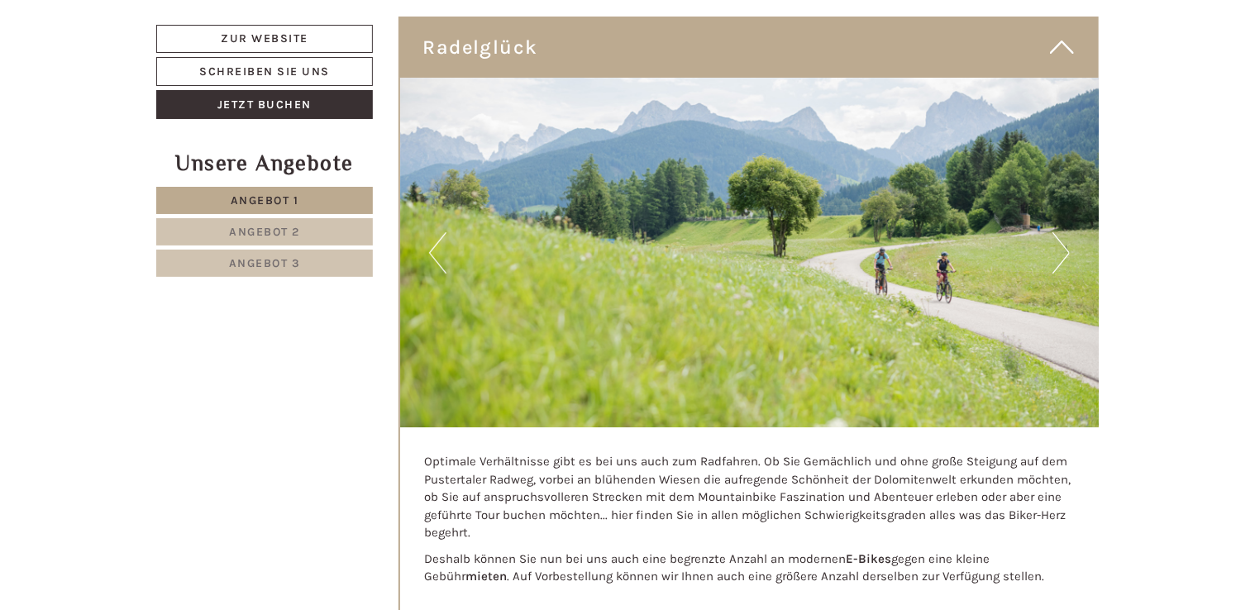
click at [1069, 232] on button "Next" at bounding box center [1061, 252] width 17 height 41
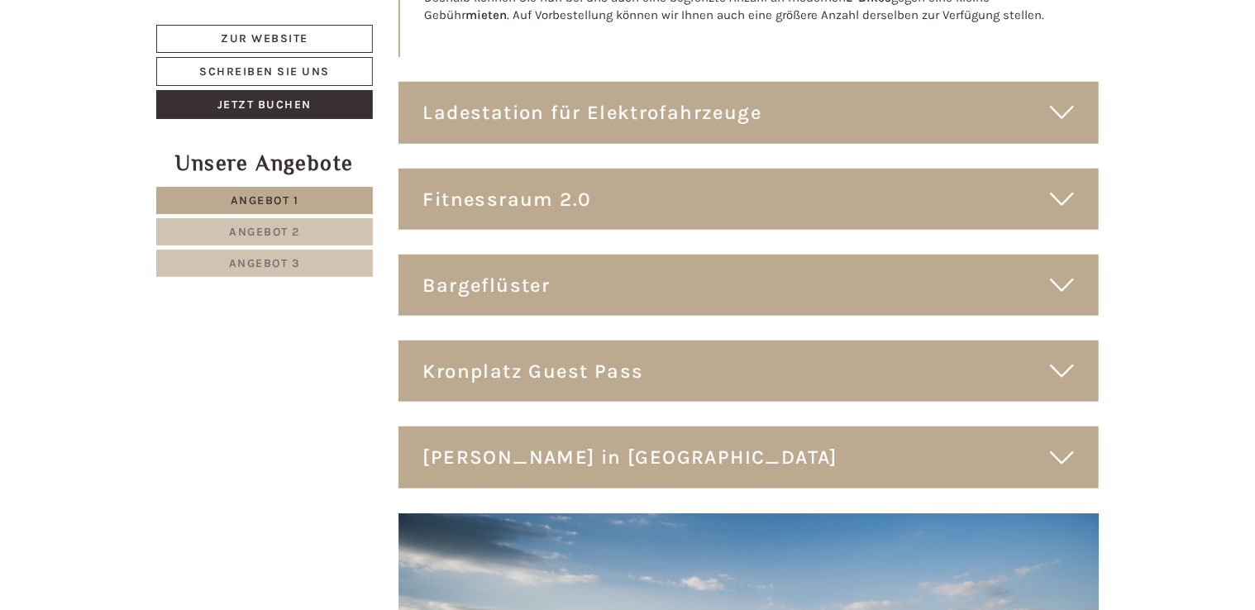
scroll to position [9999, 0]
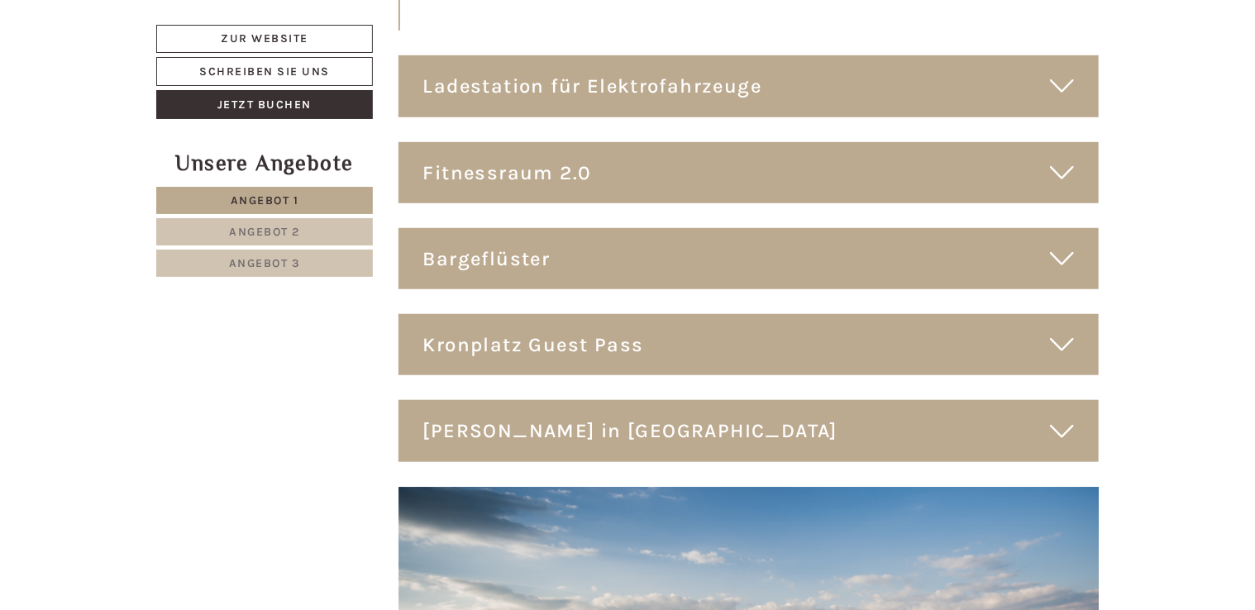
click at [1066, 159] on icon at bounding box center [1062, 173] width 24 height 28
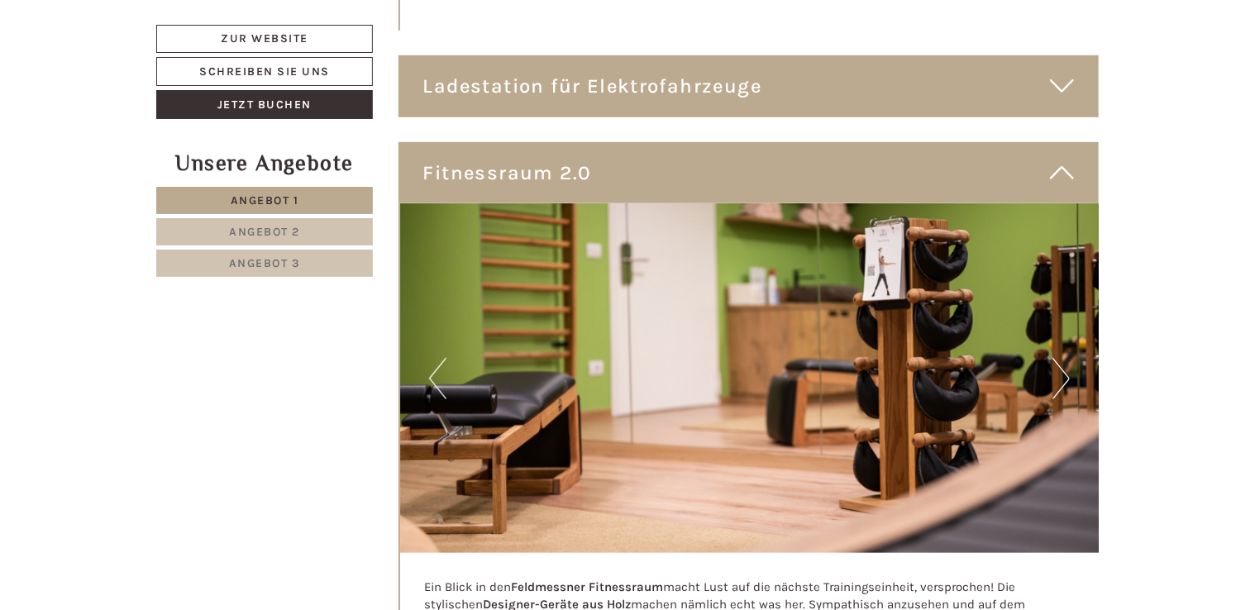
click at [1072, 266] on img at bounding box center [750, 378] width 700 height 350
click at [1054, 358] on button "Next" at bounding box center [1061, 378] width 17 height 41
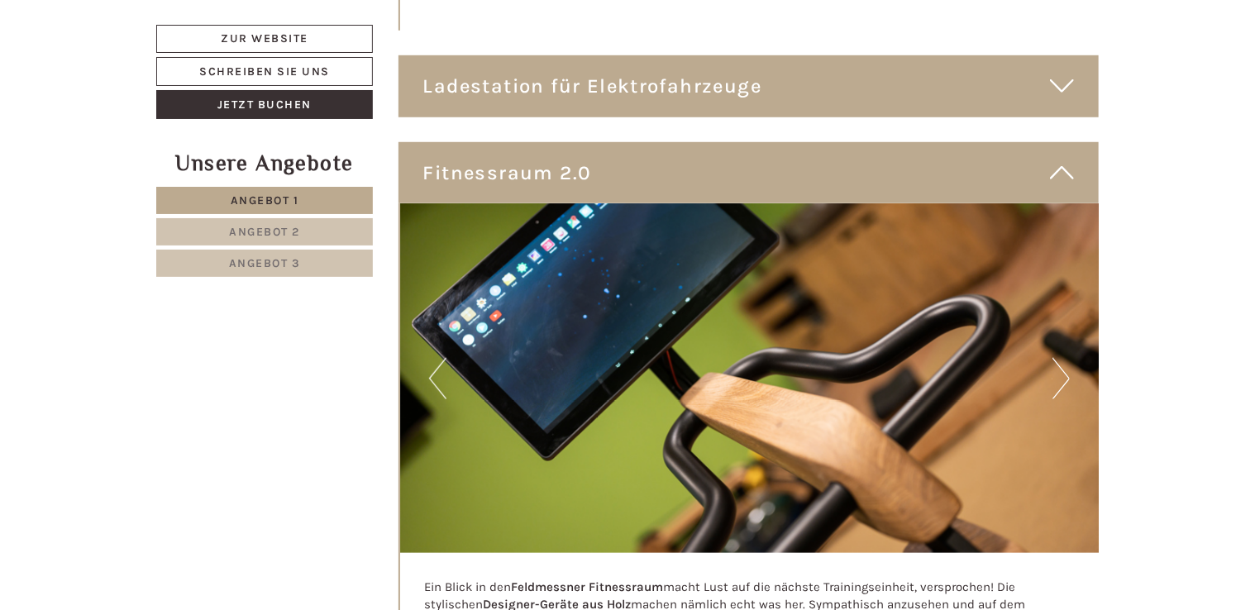
click at [1054, 358] on button "Next" at bounding box center [1061, 378] width 17 height 41
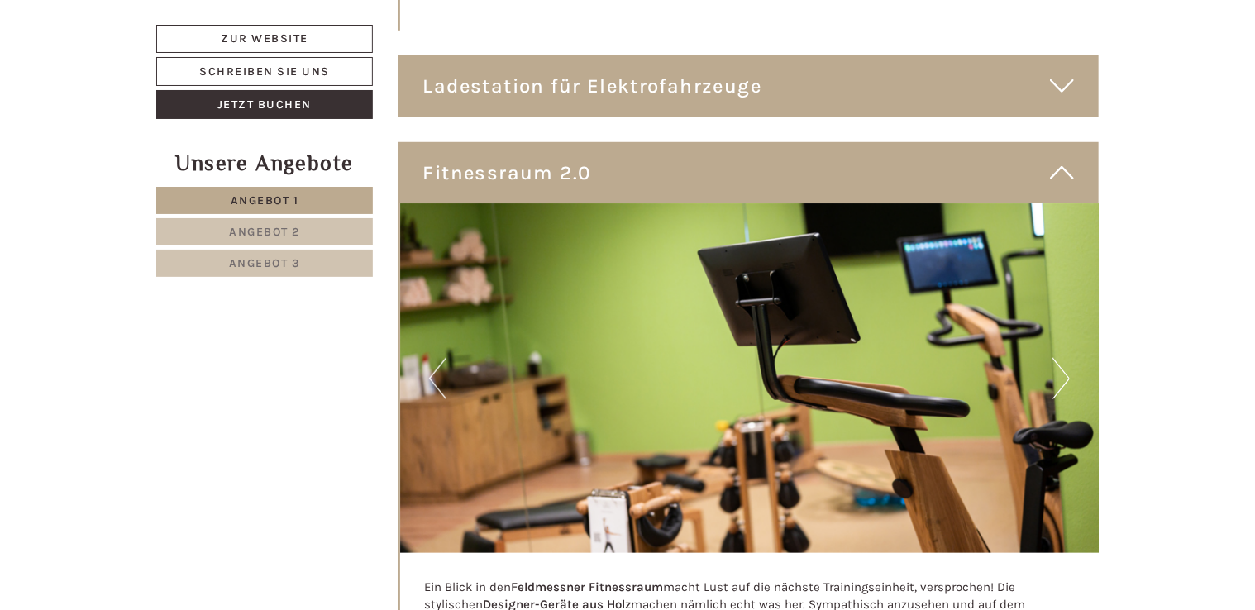
click at [1054, 358] on button "Next" at bounding box center [1061, 378] width 17 height 41
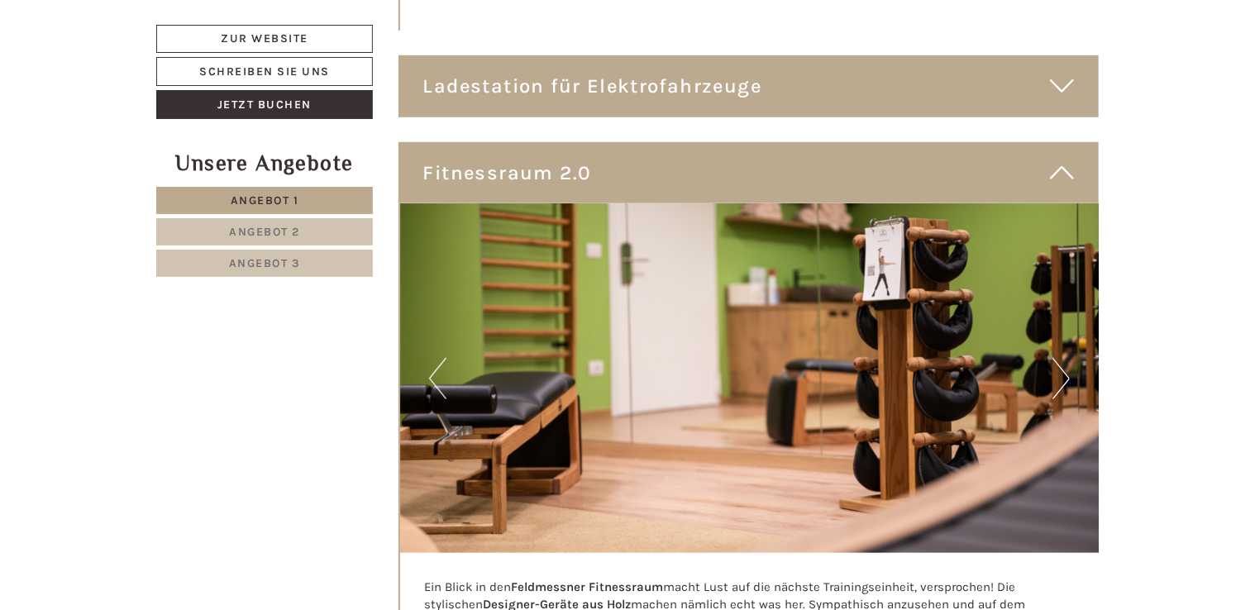
click at [1051, 159] on icon at bounding box center [1062, 173] width 24 height 28
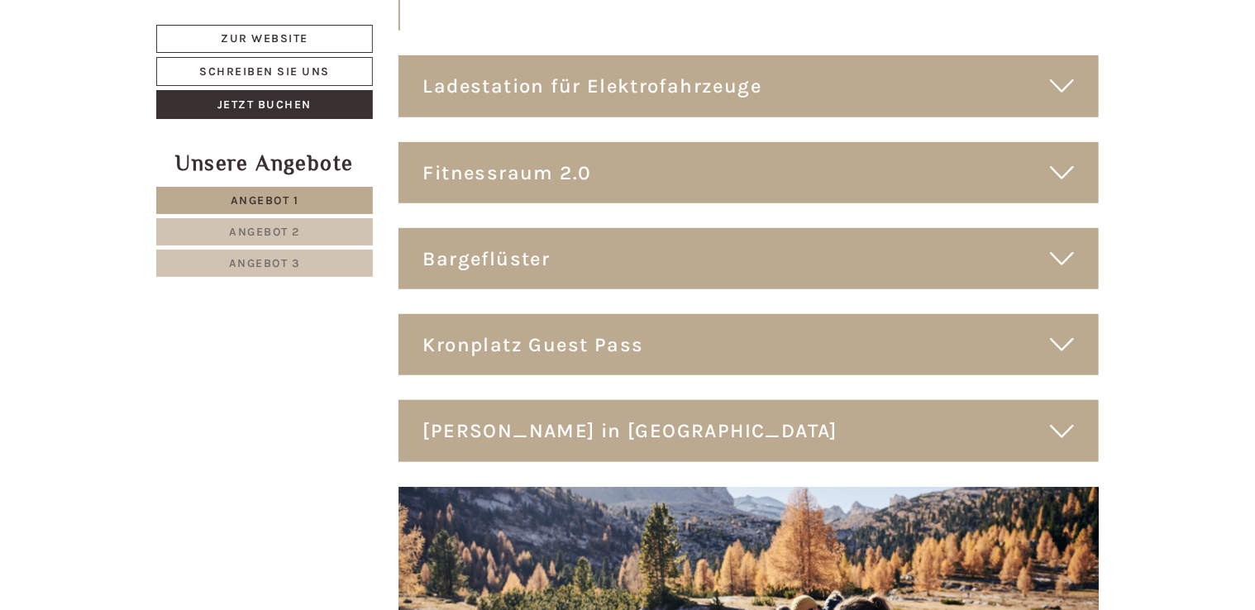
click at [1059, 228] on div "Bargeflüster" at bounding box center [749, 258] width 701 height 61
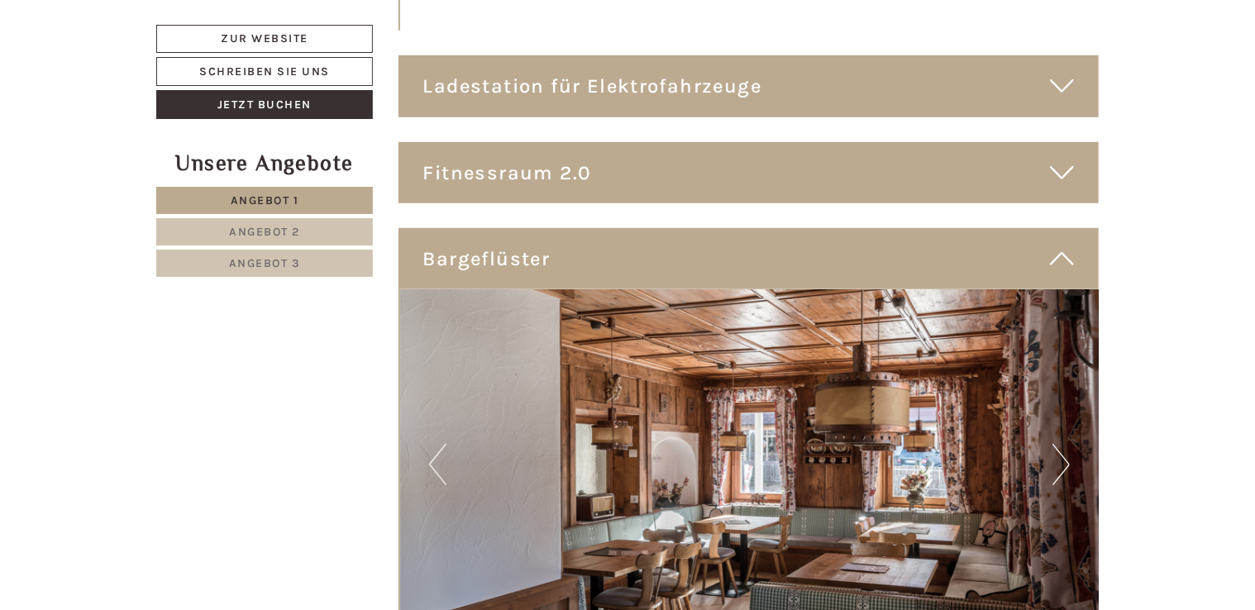
click at [1059, 228] on div "Bargeflüster" at bounding box center [749, 258] width 701 height 61
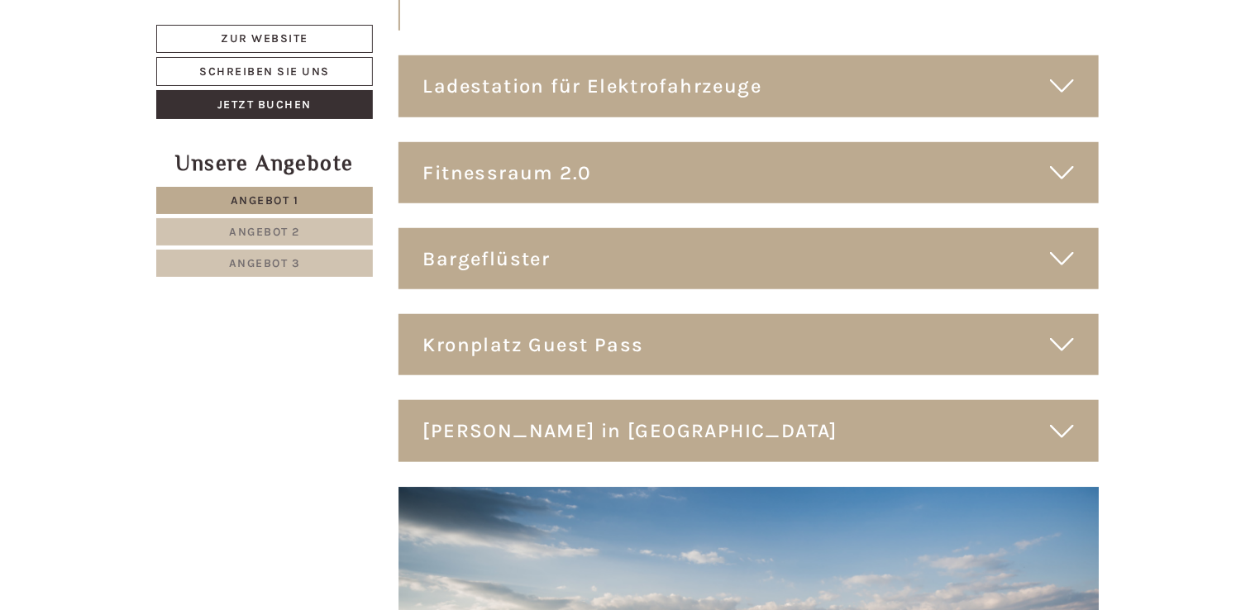
click at [1060, 331] on icon at bounding box center [1062, 345] width 24 height 28
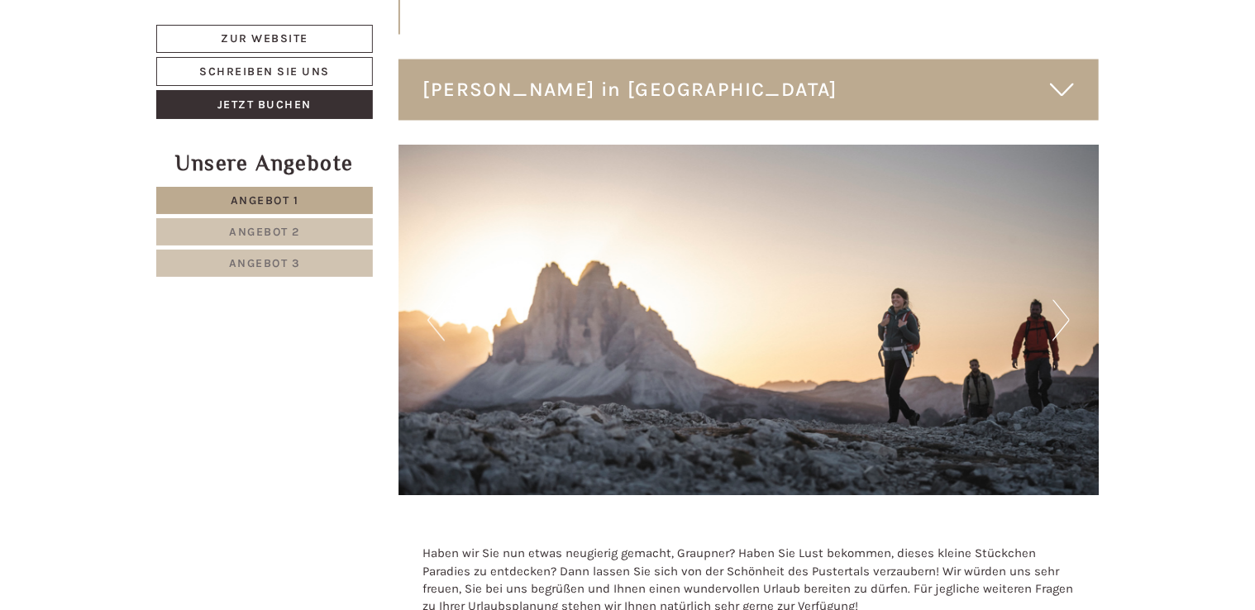
scroll to position [10627, 0]
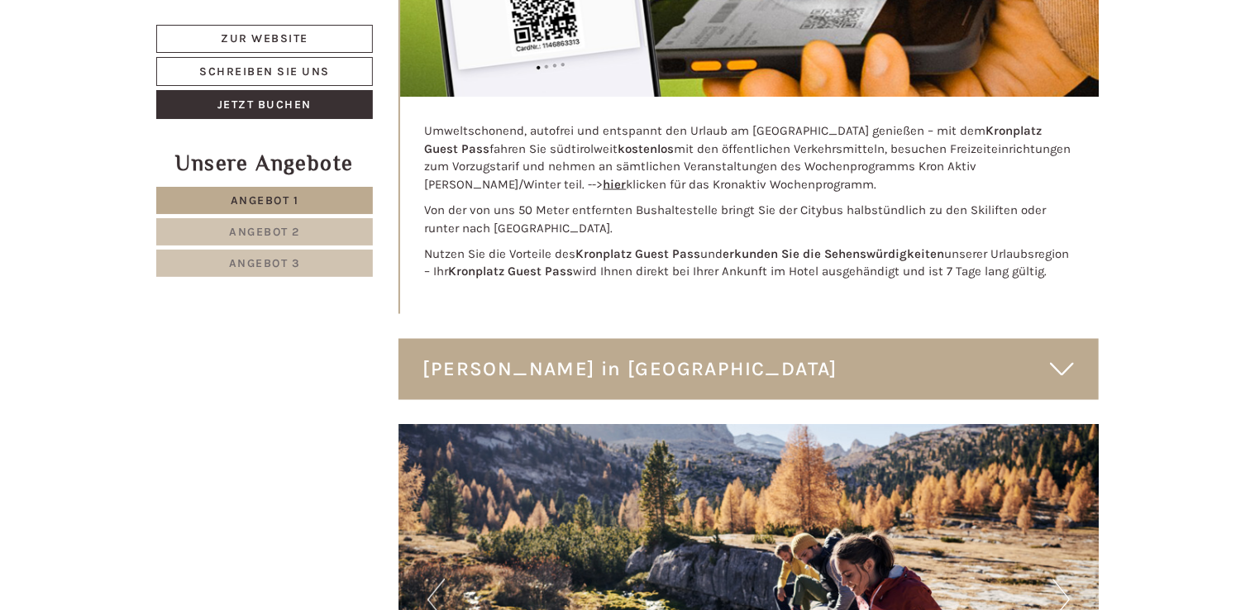
click at [1060, 339] on div "[PERSON_NAME] in [GEOGRAPHIC_DATA]" at bounding box center [749, 369] width 701 height 61
